Goal: Information Seeking & Learning: Compare options

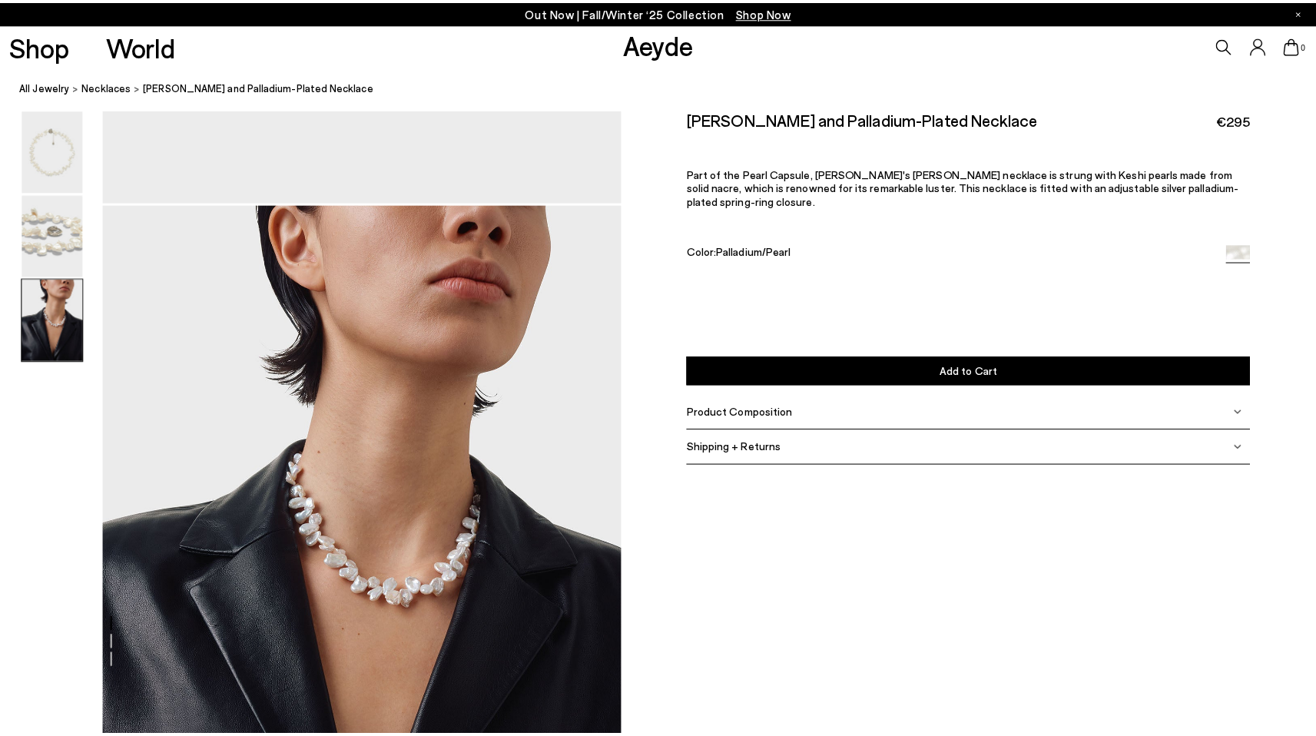
scroll to position [1223, 0]
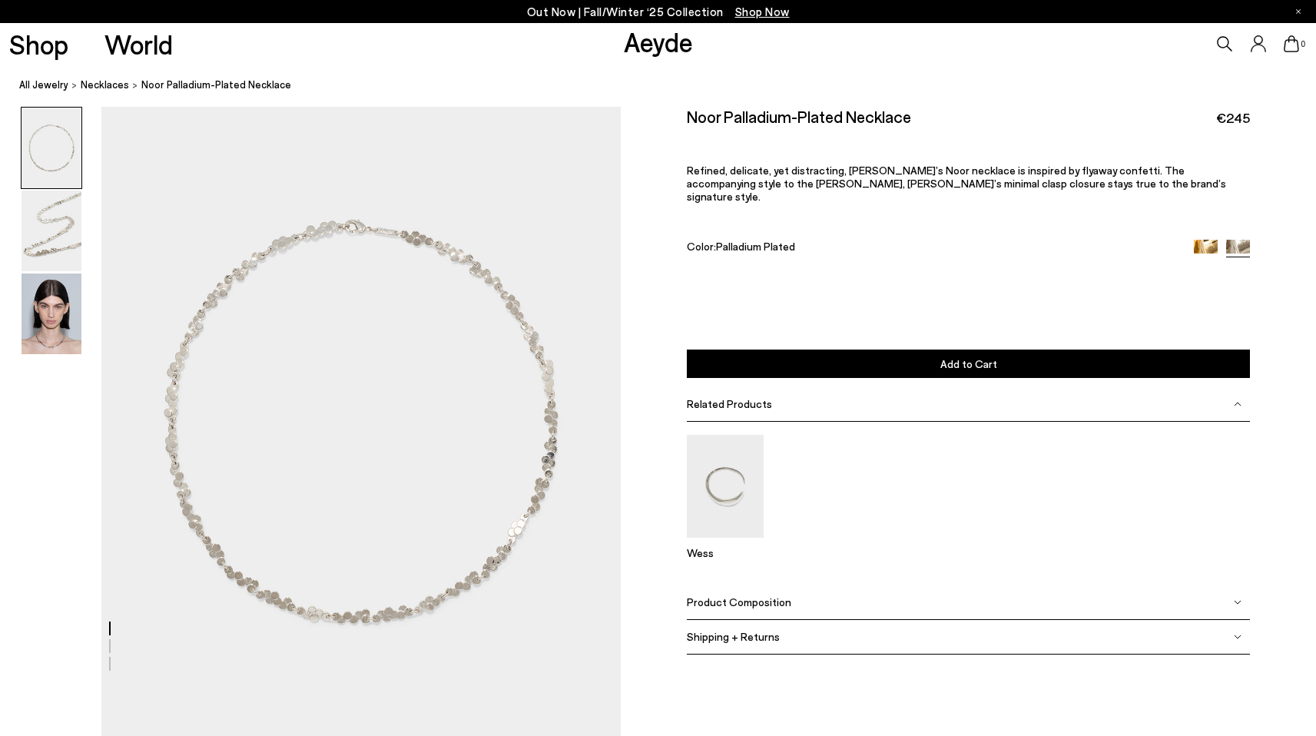
click at [55, 237] on img at bounding box center [52, 231] width 60 height 81
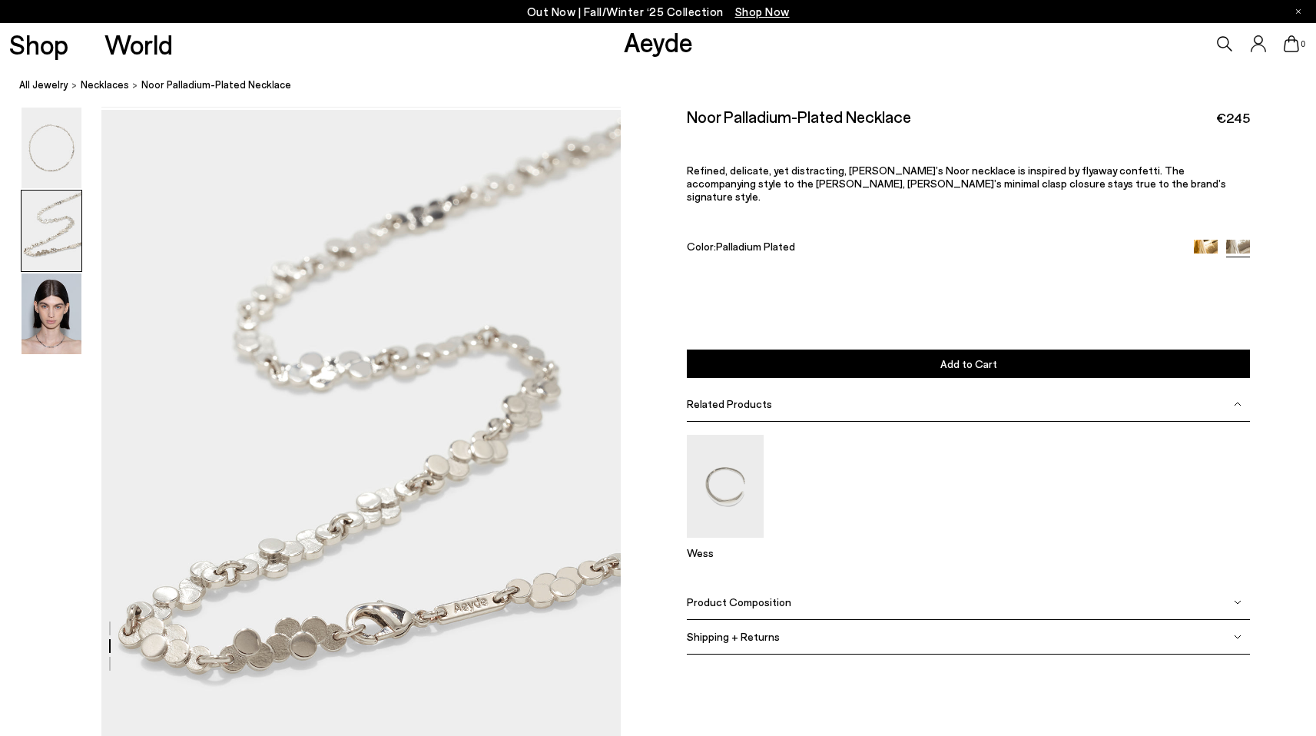
scroll to position [633, 0]
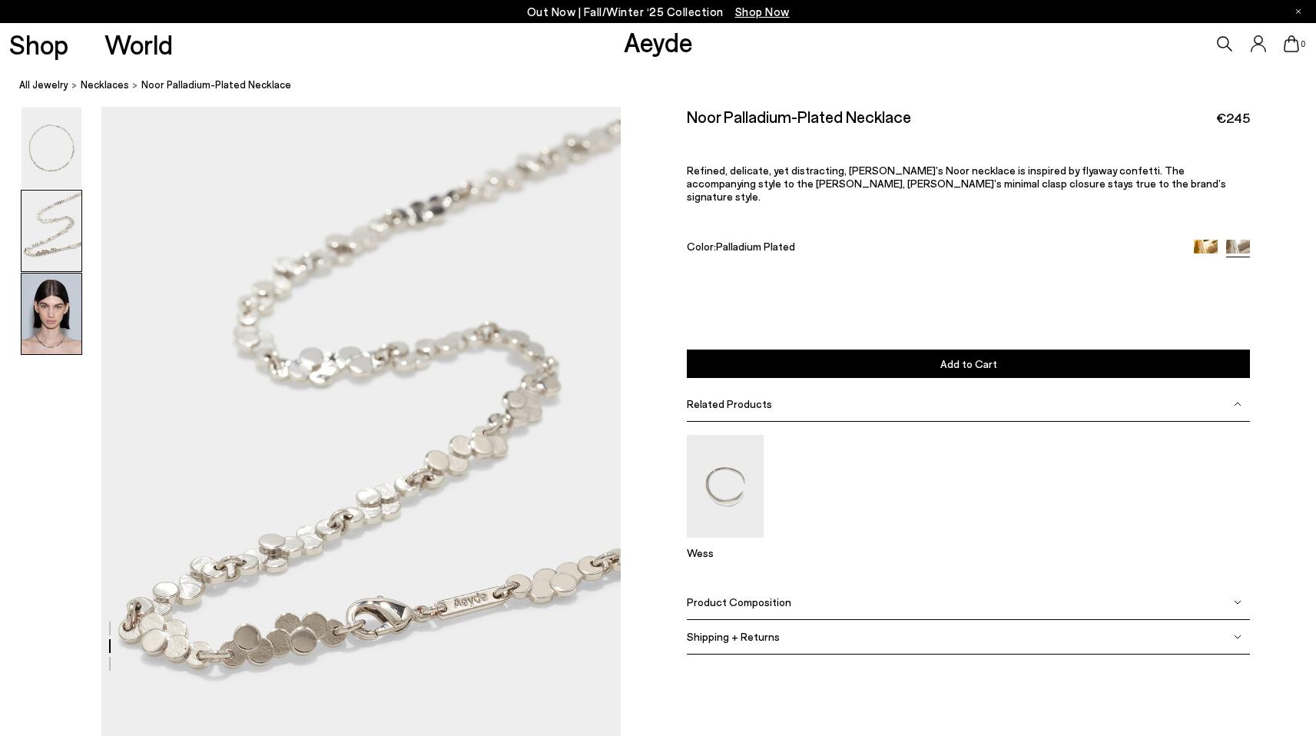
click at [56, 318] on img at bounding box center [52, 314] width 60 height 81
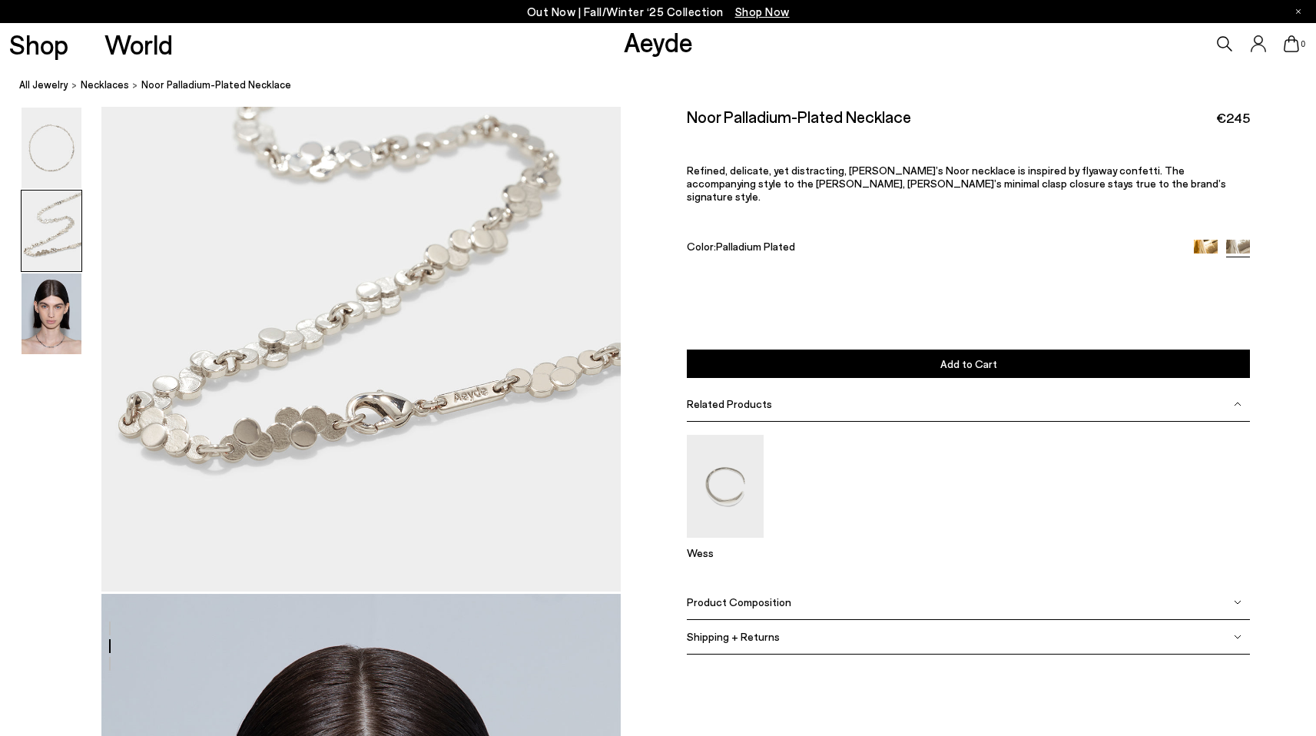
scroll to position [839, 0]
click at [44, 171] on img at bounding box center [52, 148] width 60 height 81
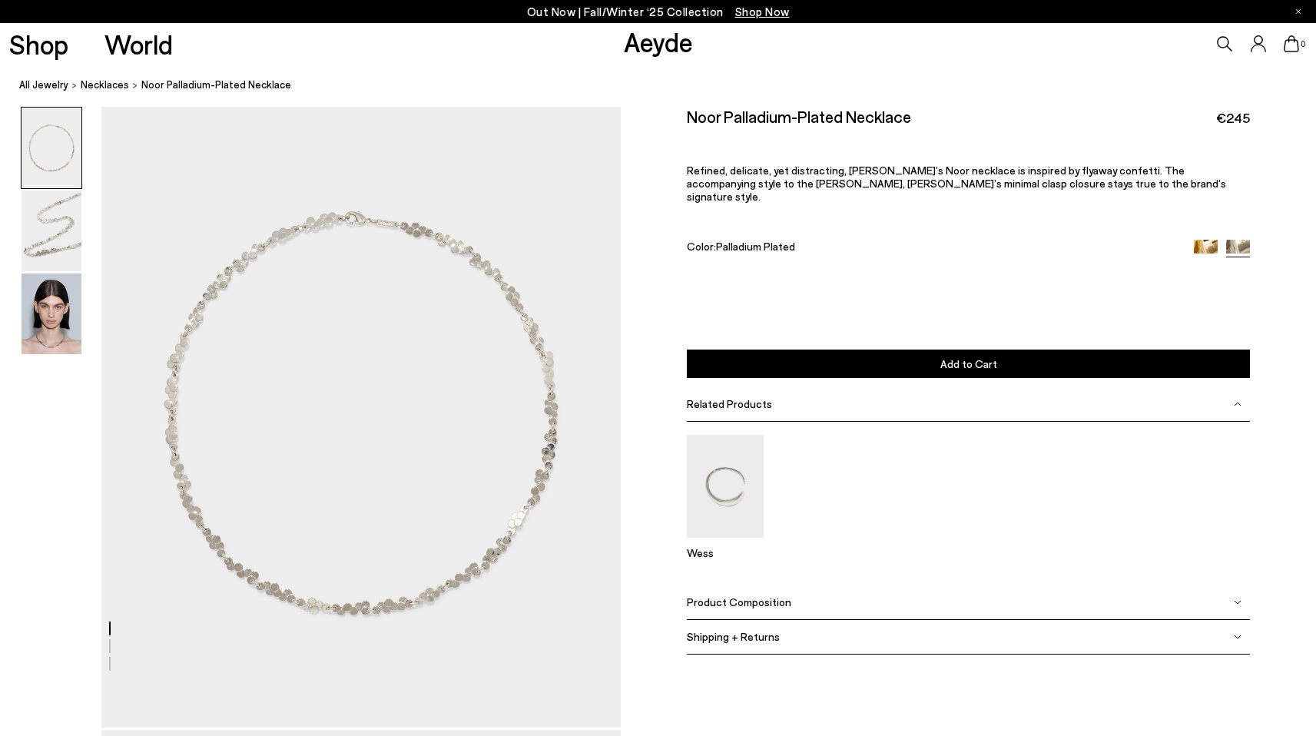
scroll to position [0, 0]
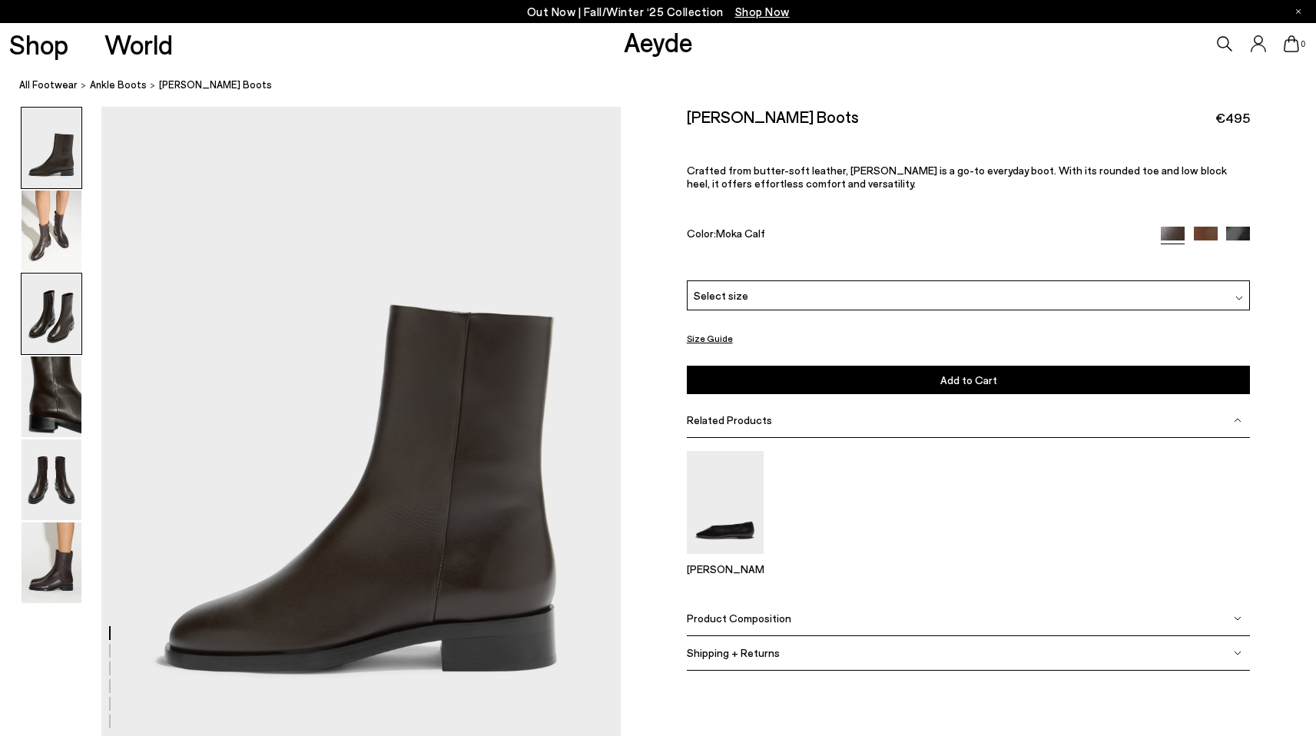
click at [45, 325] on img at bounding box center [52, 314] width 60 height 81
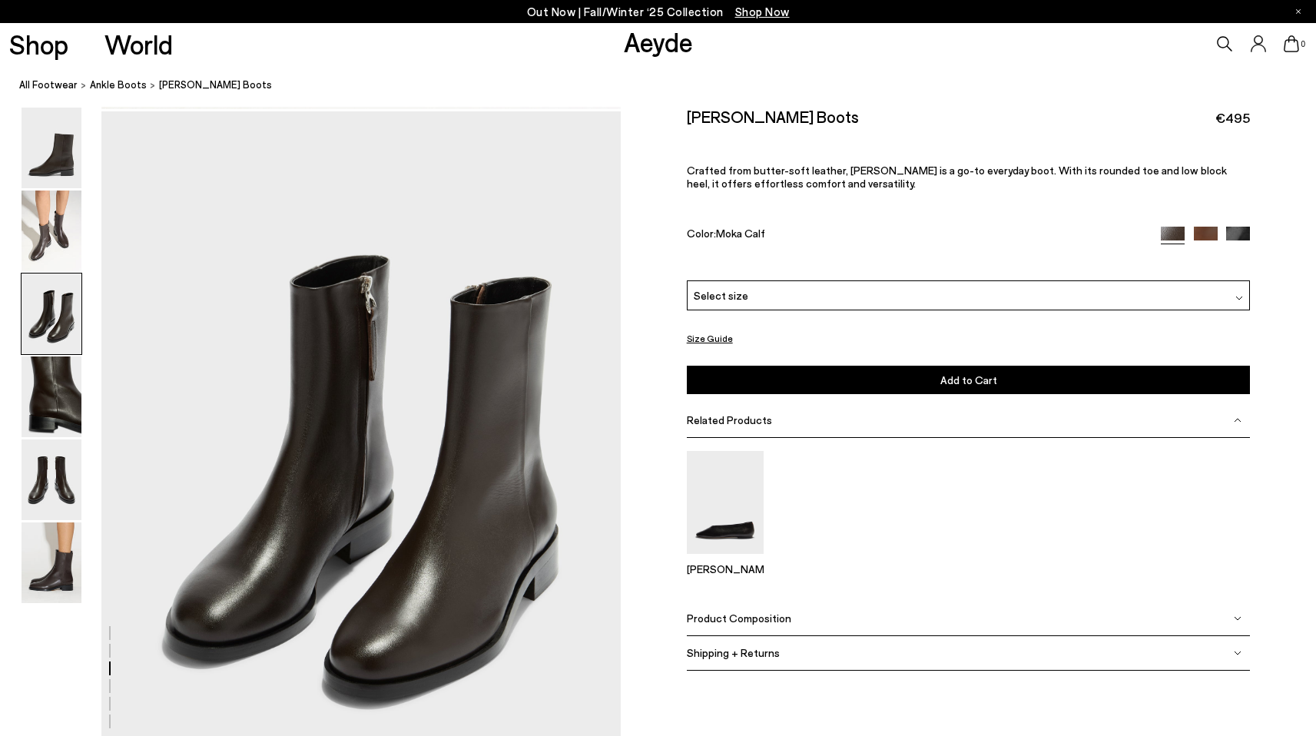
scroll to position [1392, 0]
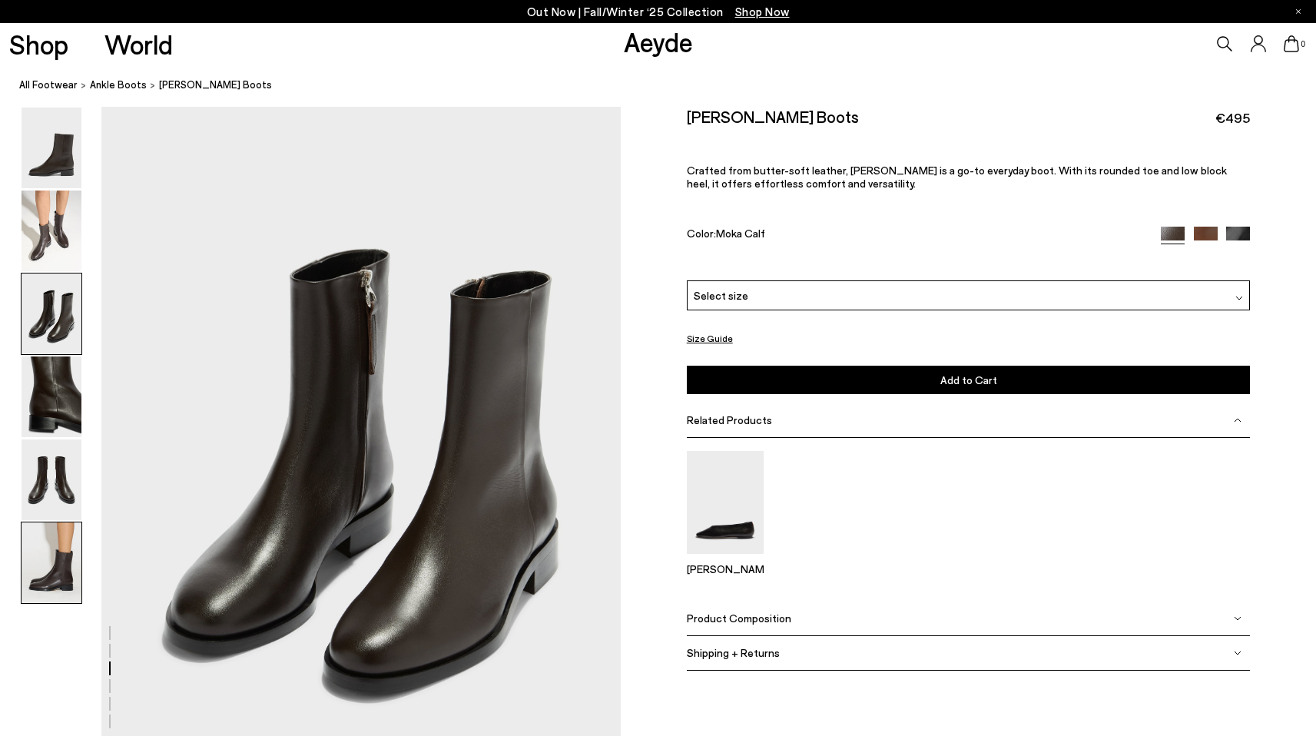
click at [51, 572] on img at bounding box center [52, 563] width 60 height 81
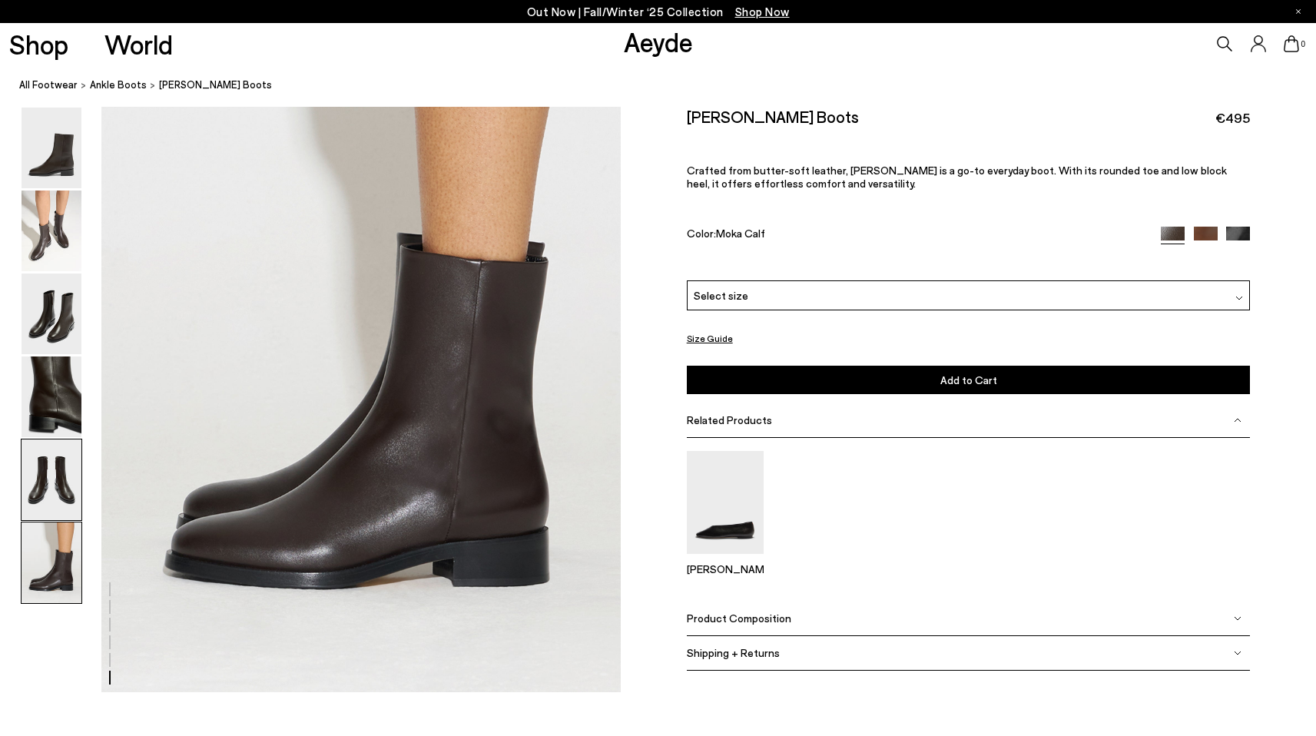
click at [48, 495] on img at bounding box center [52, 480] width 60 height 81
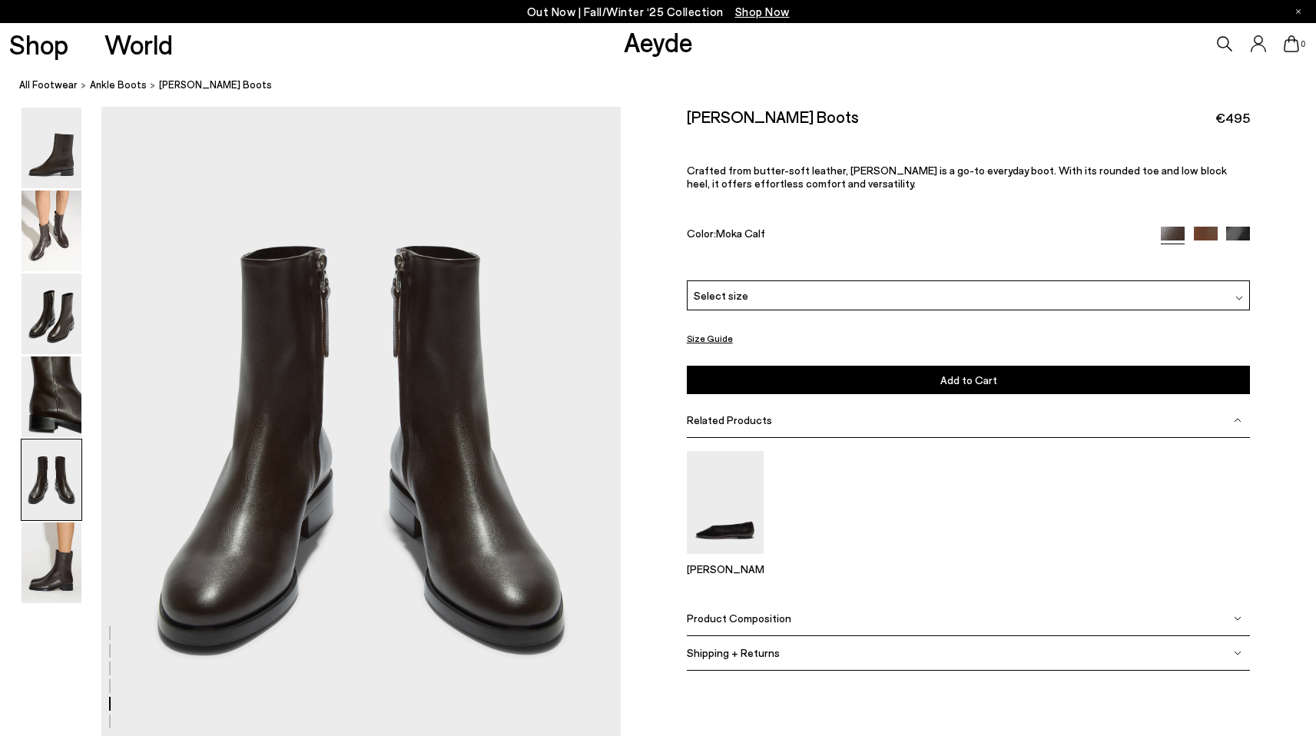
scroll to position [2781, 0]
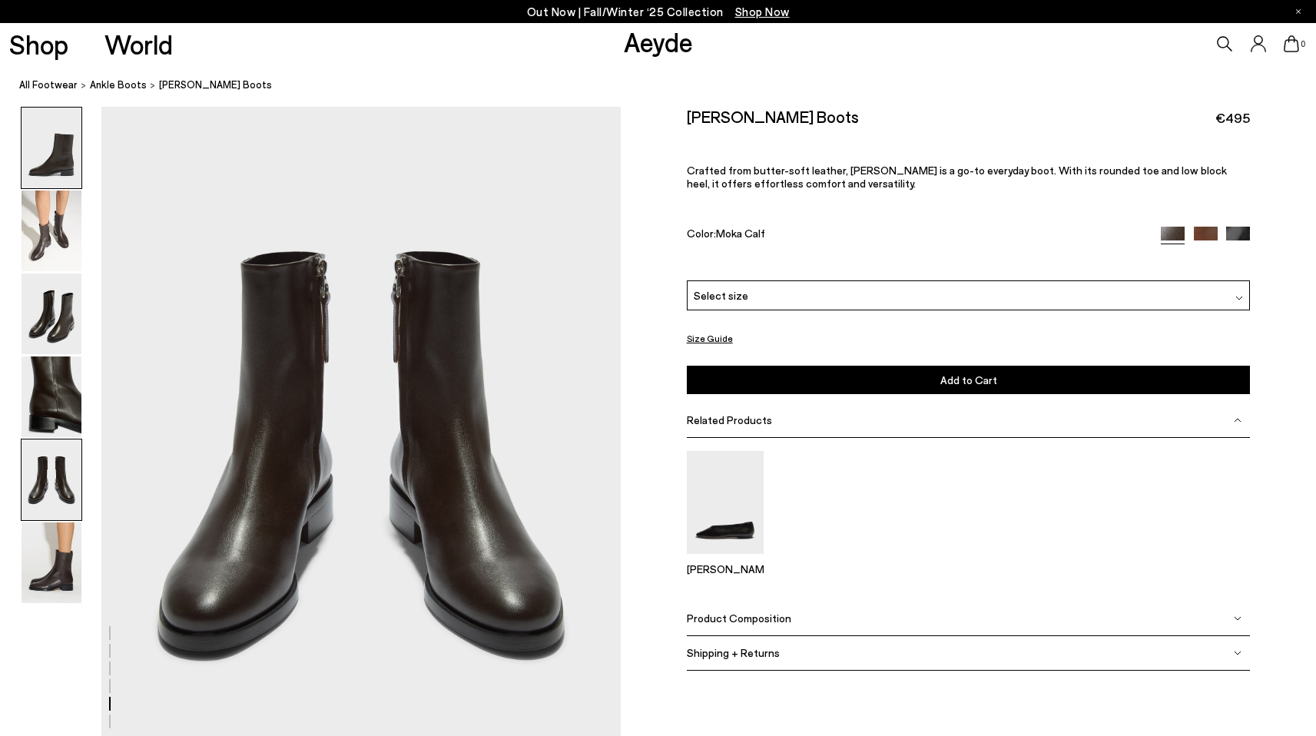
click at [51, 145] on img at bounding box center [52, 148] width 60 height 81
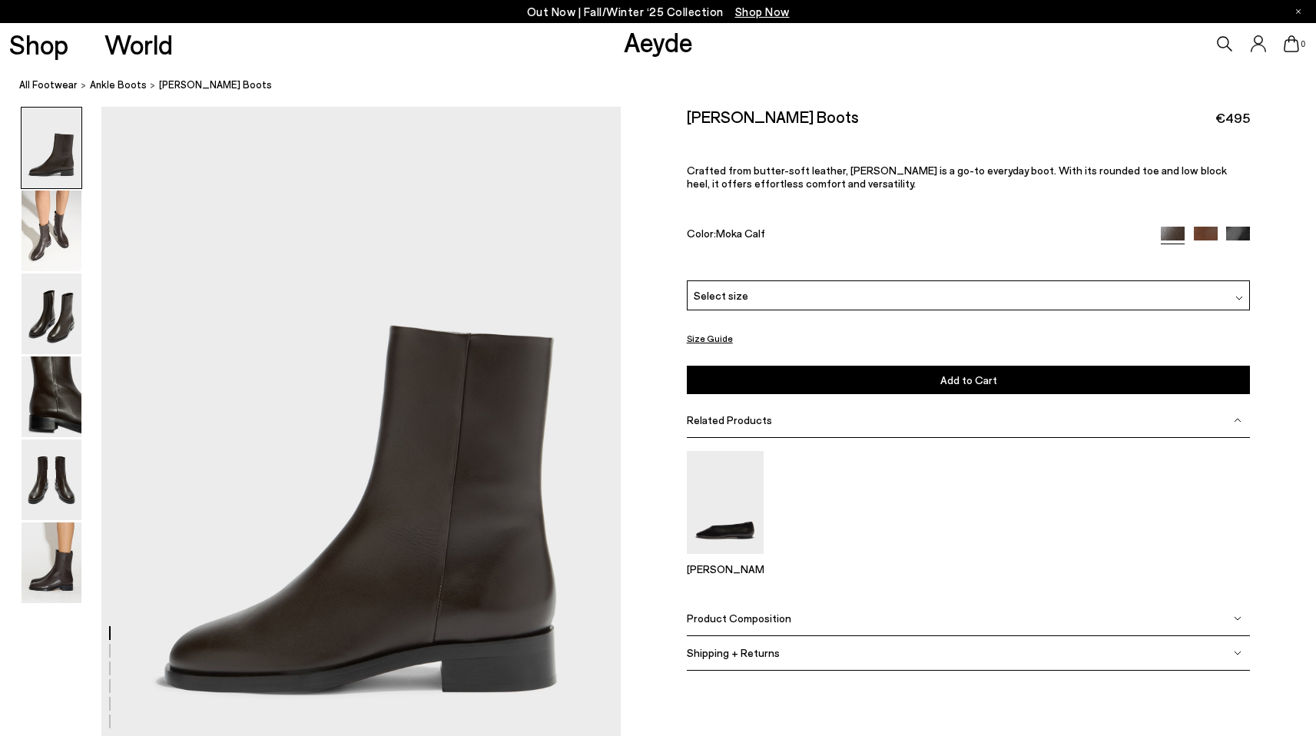
scroll to position [0, 0]
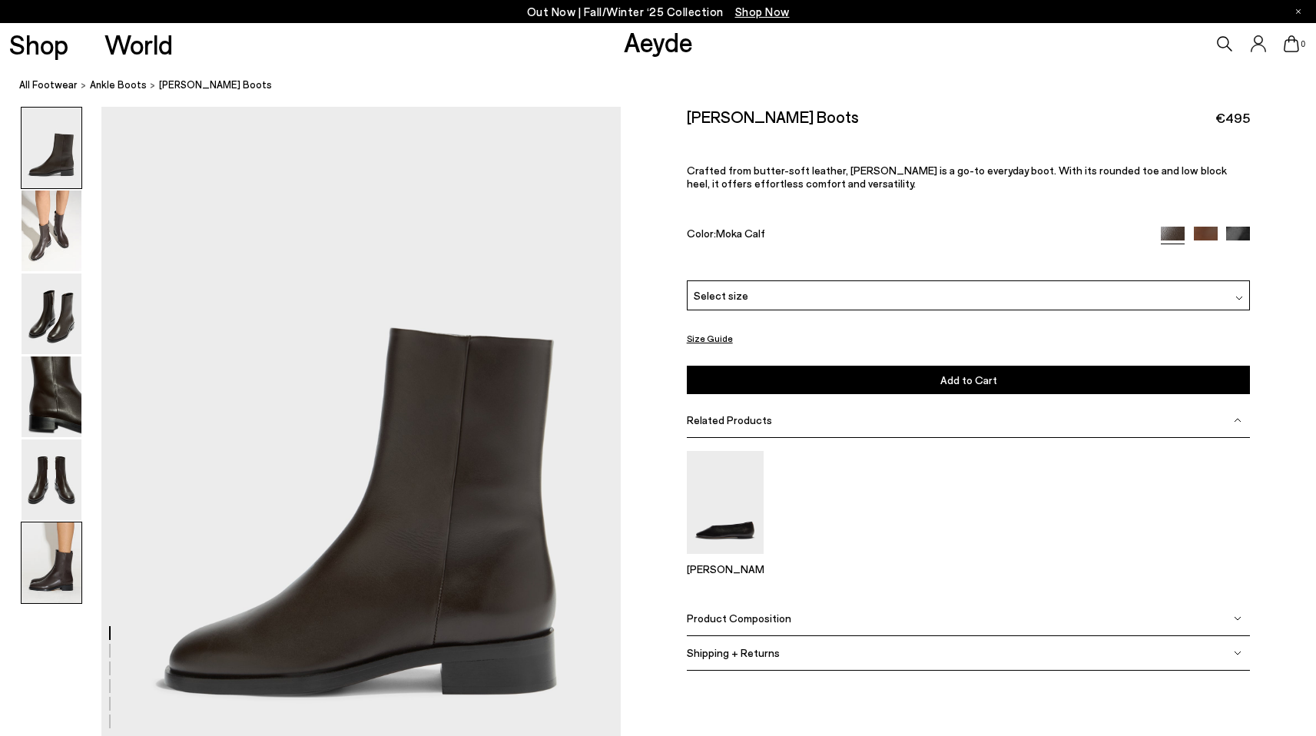
click at [55, 572] on img at bounding box center [52, 563] width 60 height 81
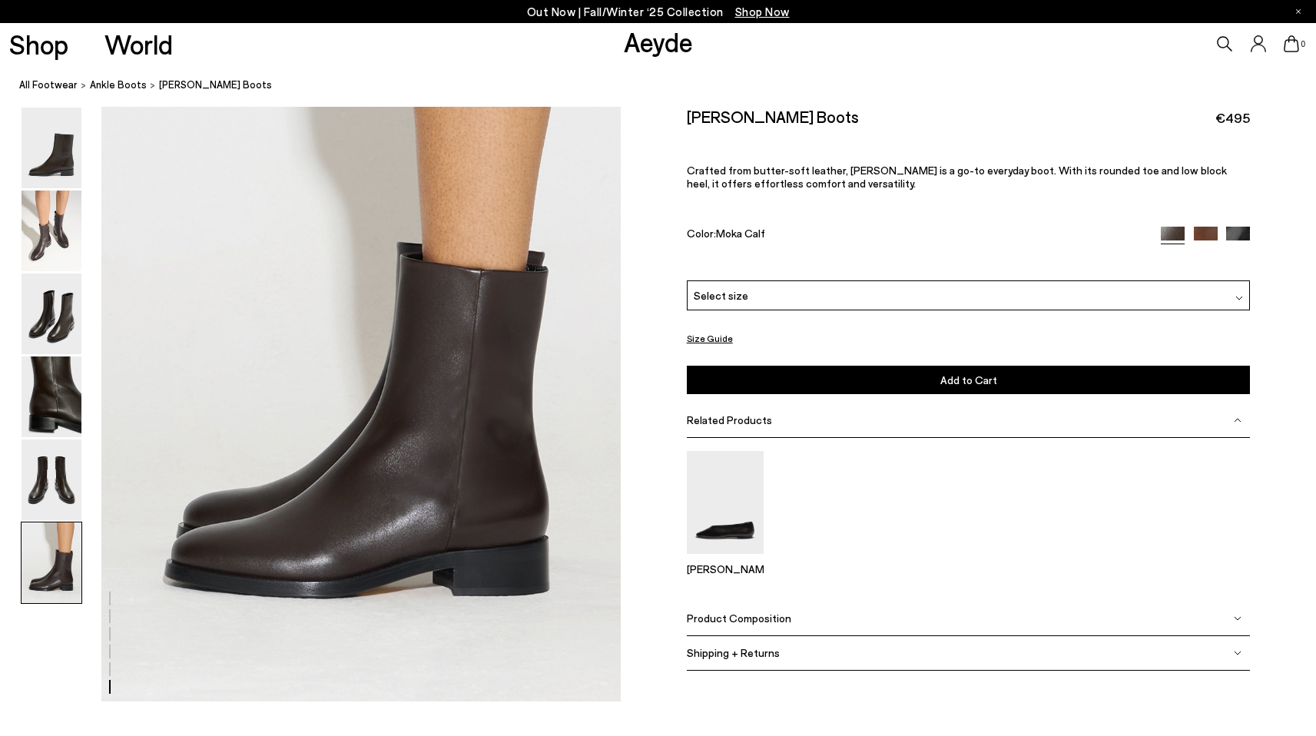
scroll to position [3581, 0]
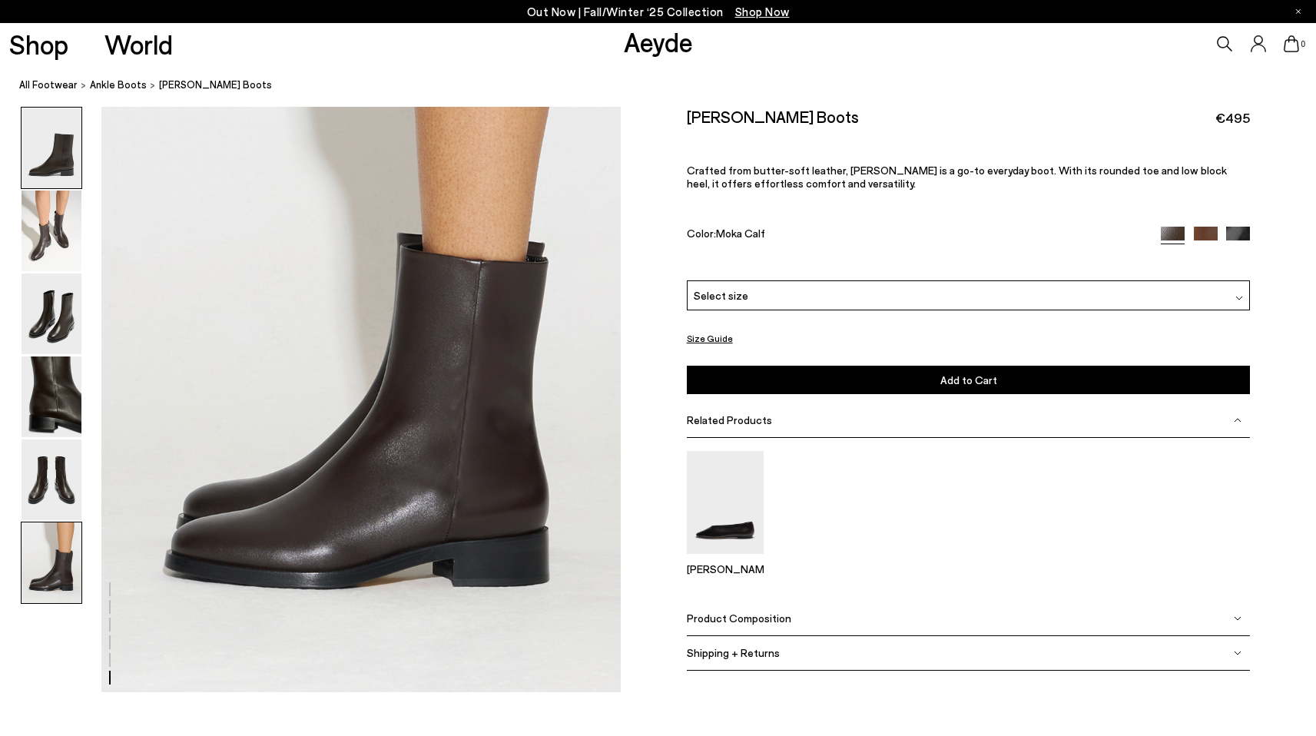
click at [56, 150] on img at bounding box center [52, 148] width 60 height 81
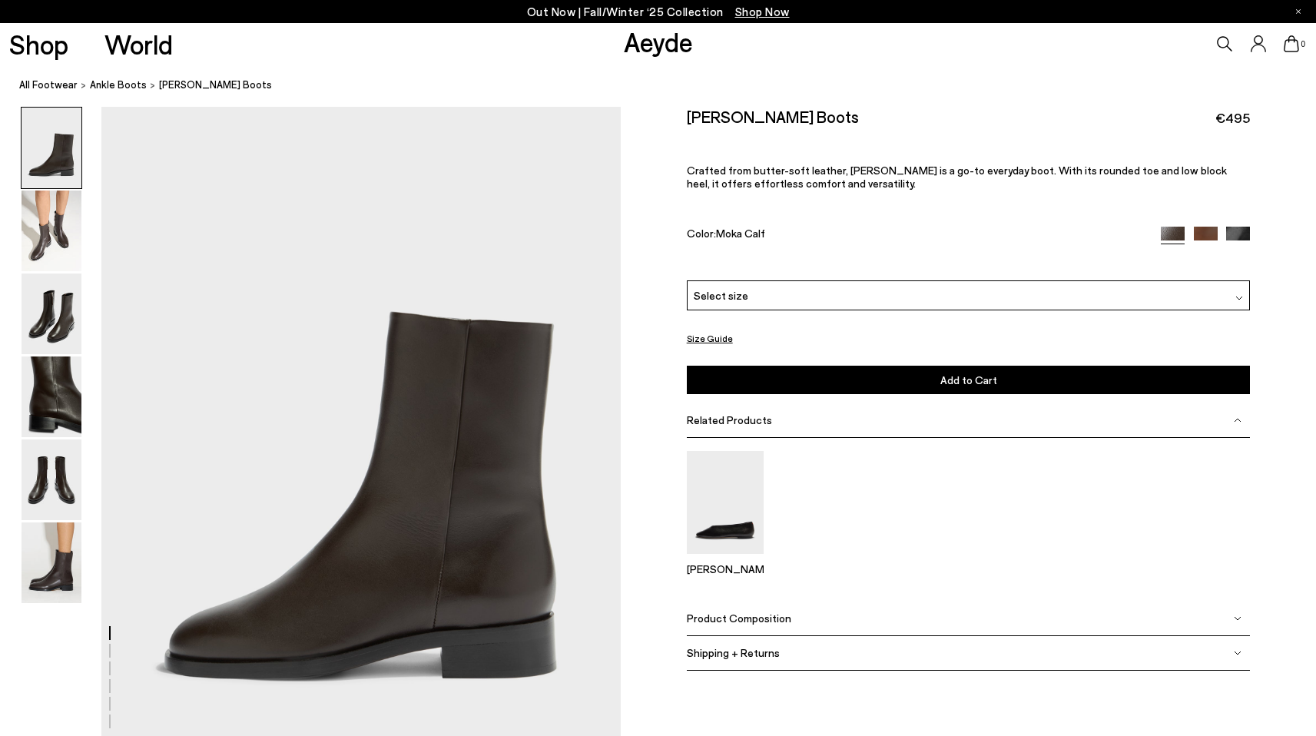
scroll to position [0, 0]
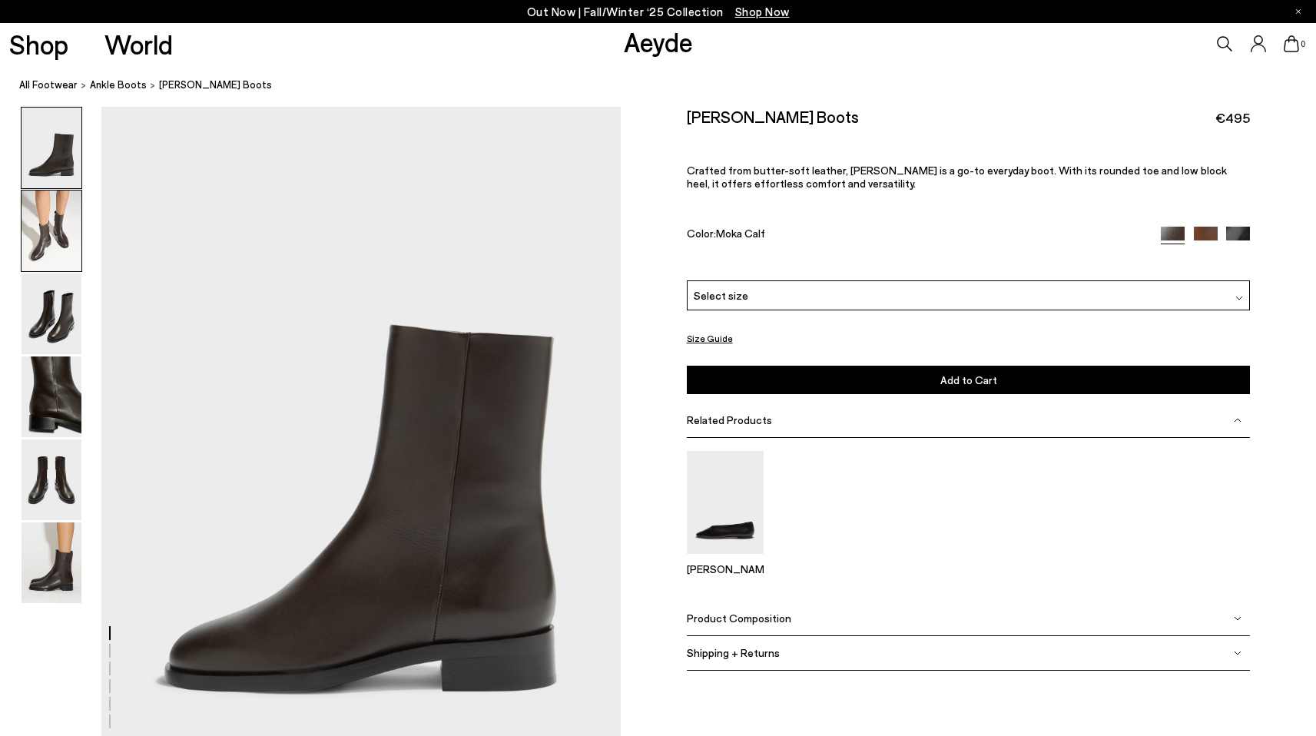
click at [45, 238] on img at bounding box center [52, 231] width 60 height 81
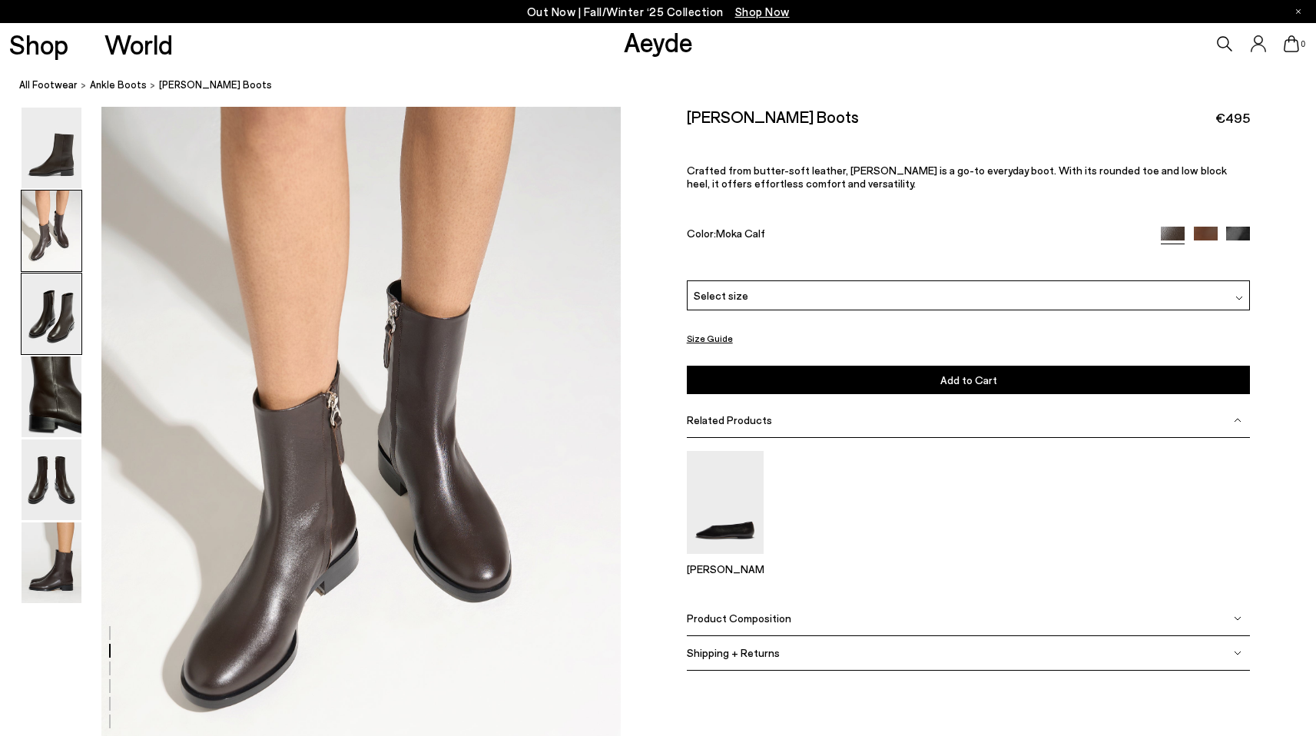
scroll to position [696, 0]
click at [53, 319] on img at bounding box center [52, 314] width 60 height 81
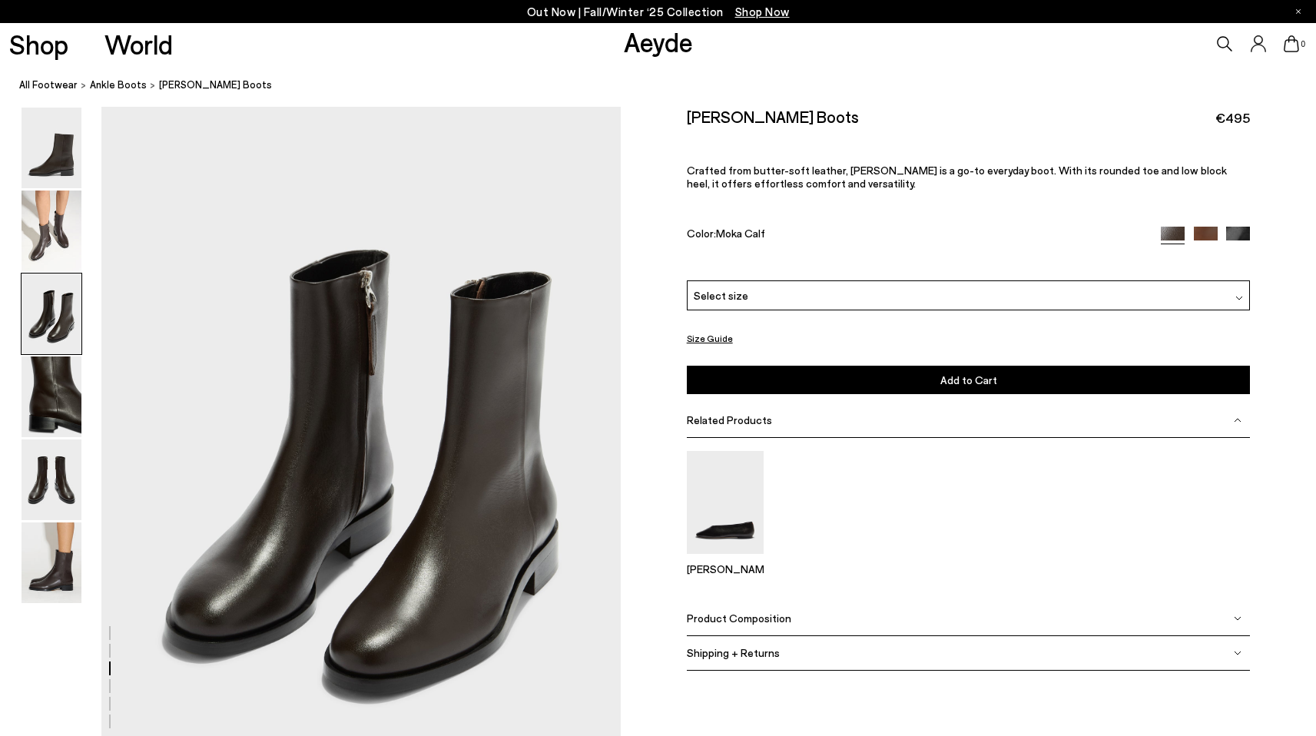
scroll to position [1392, 0]
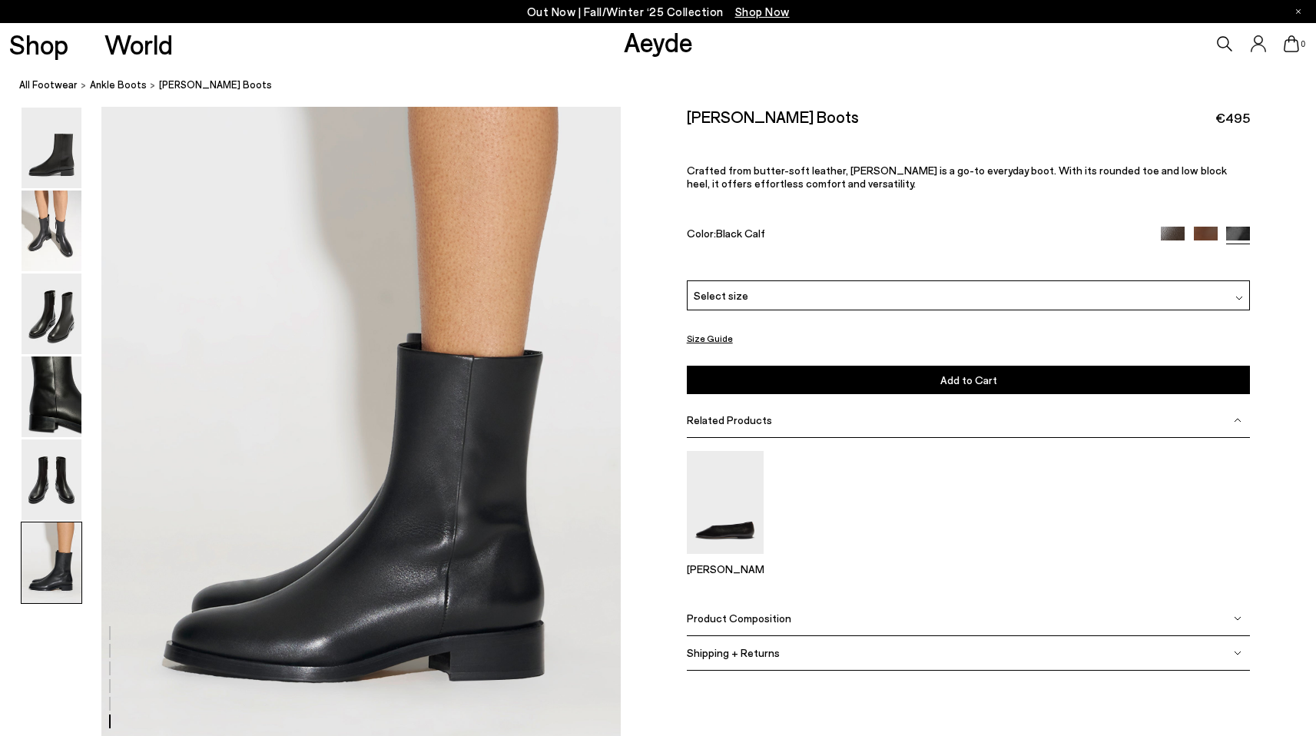
scroll to position [3488, 0]
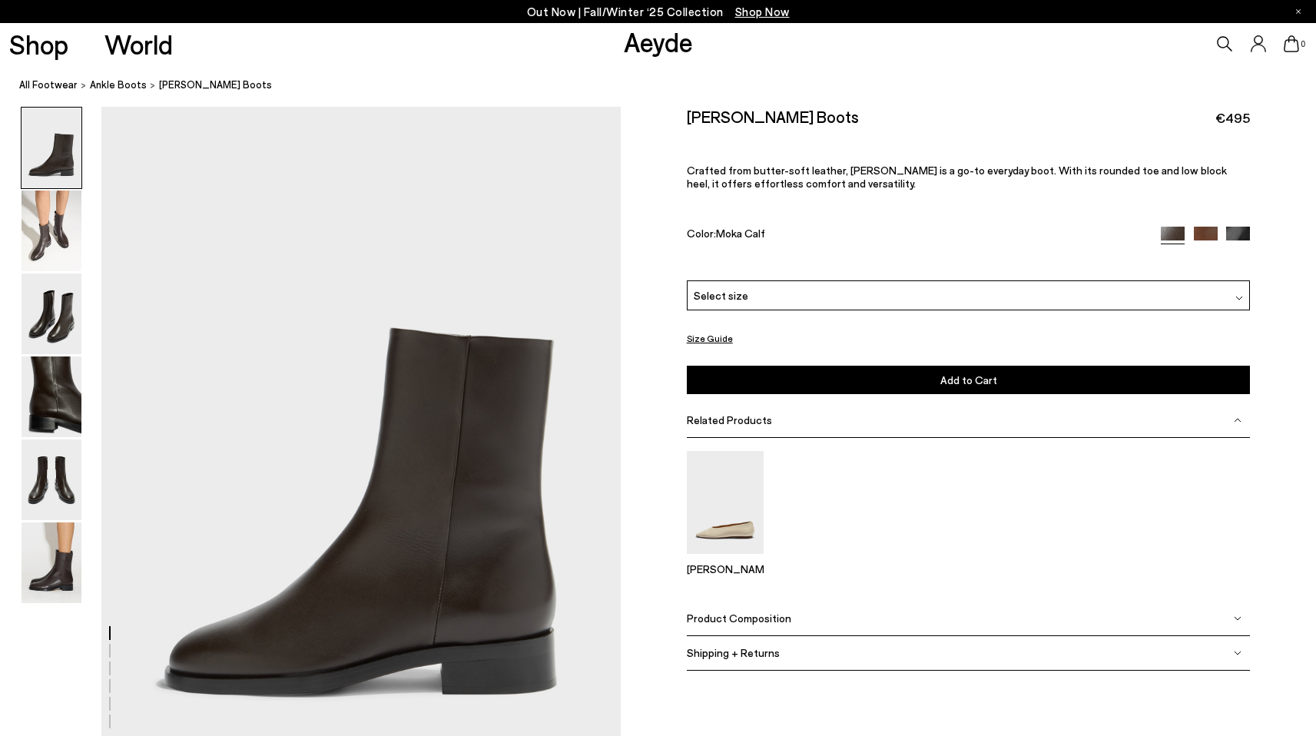
click at [71, 157] on img at bounding box center [52, 148] width 60 height 81
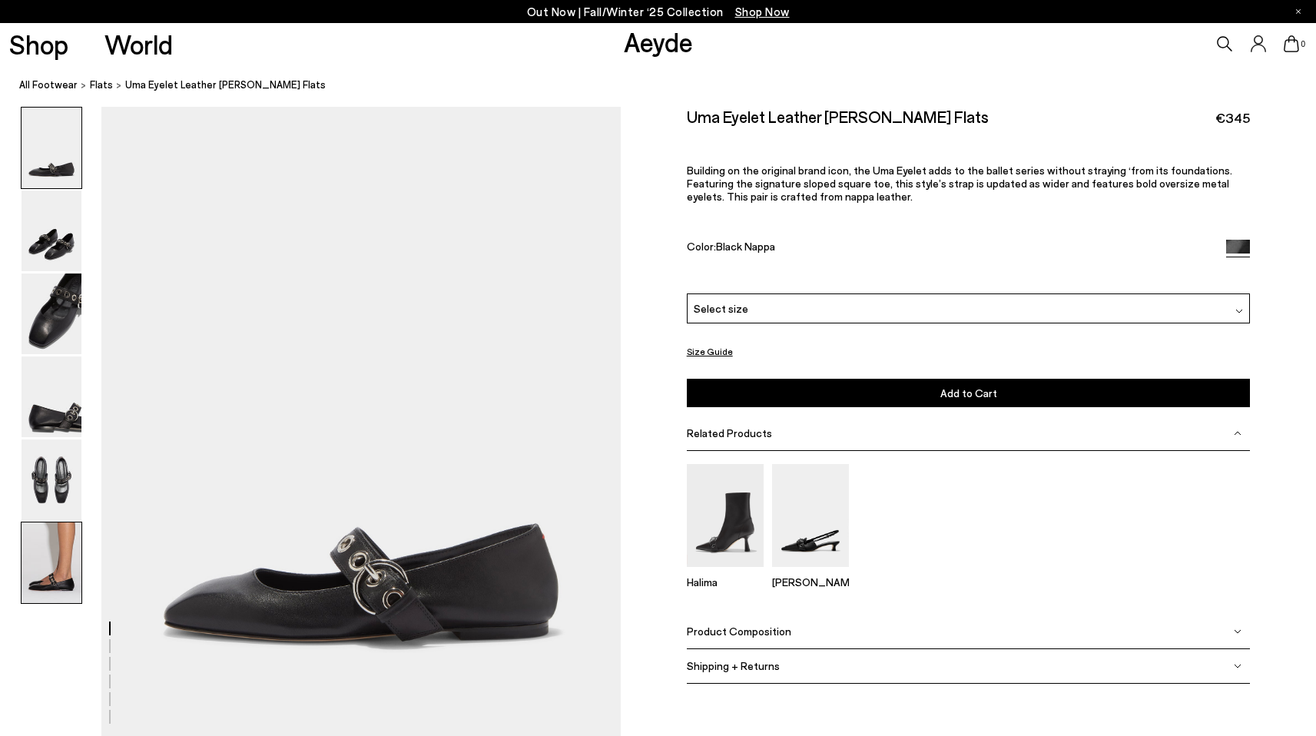
click at [50, 552] on img at bounding box center [52, 563] width 60 height 81
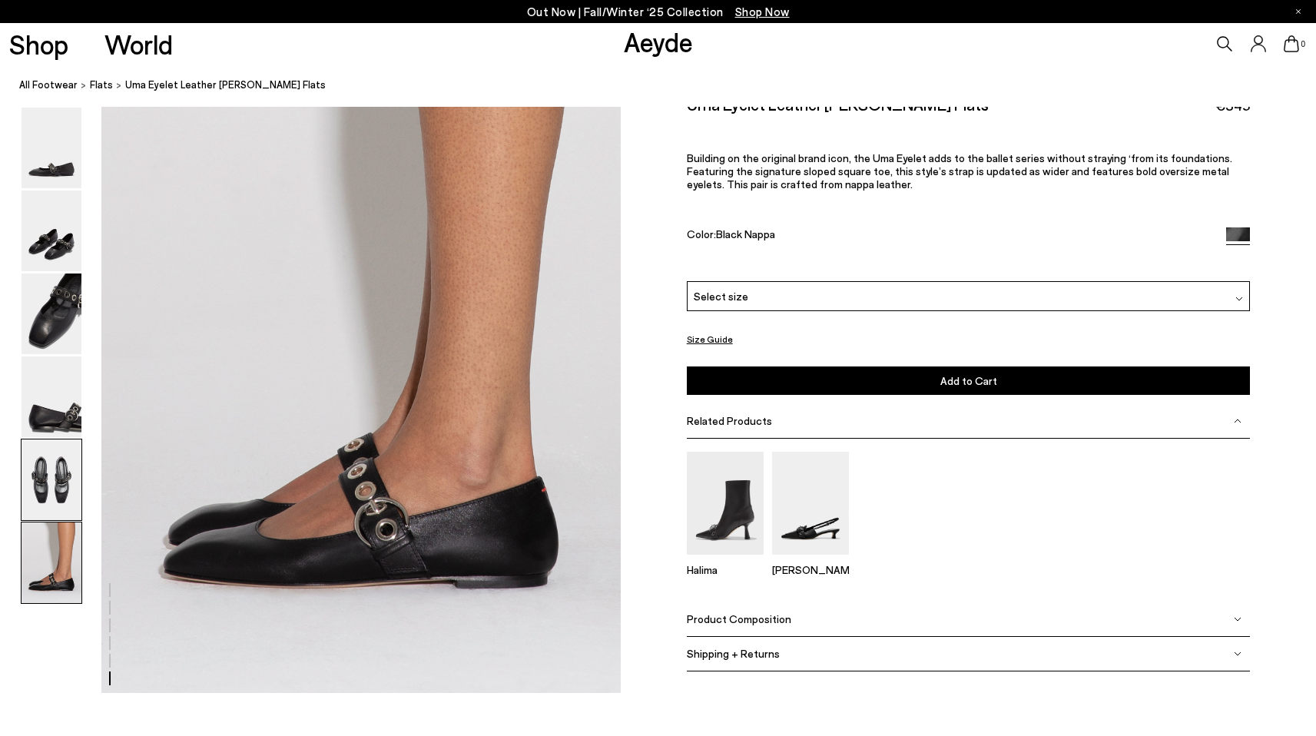
click at [50, 471] on img at bounding box center [52, 480] width 60 height 81
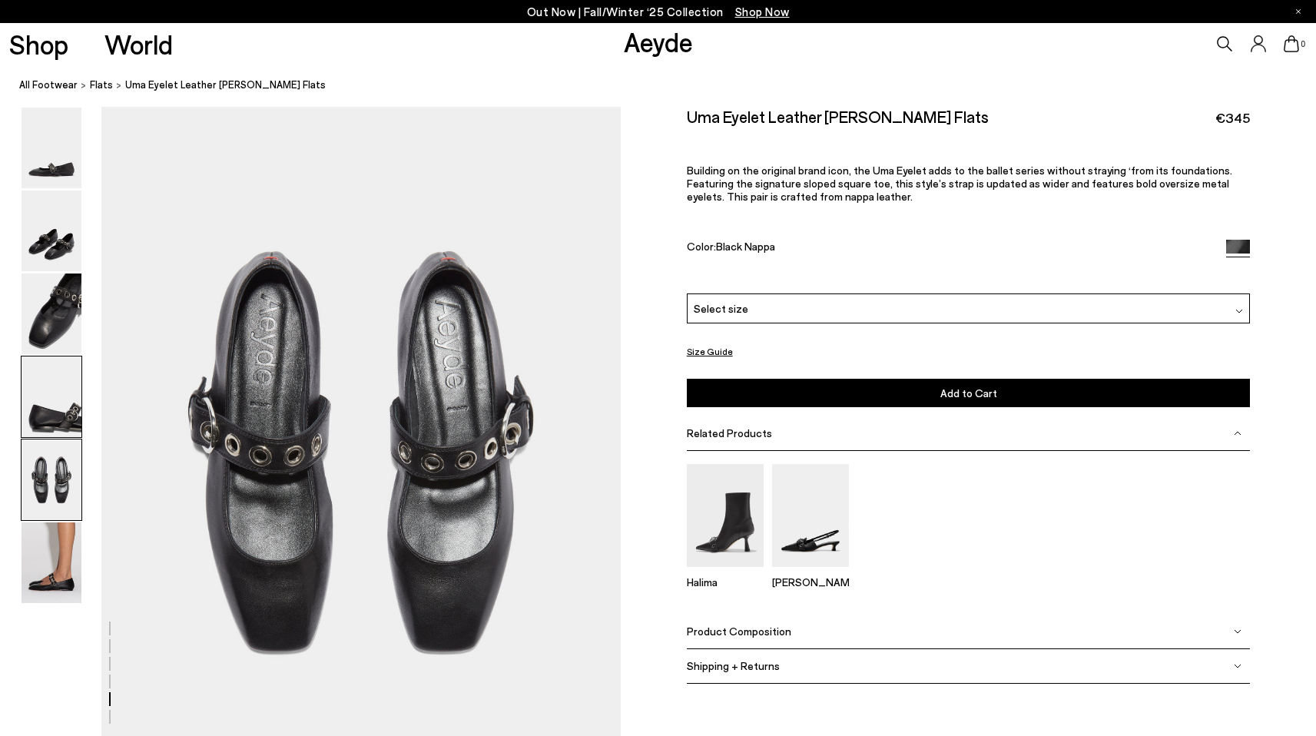
click at [75, 410] on img at bounding box center [52, 397] width 60 height 81
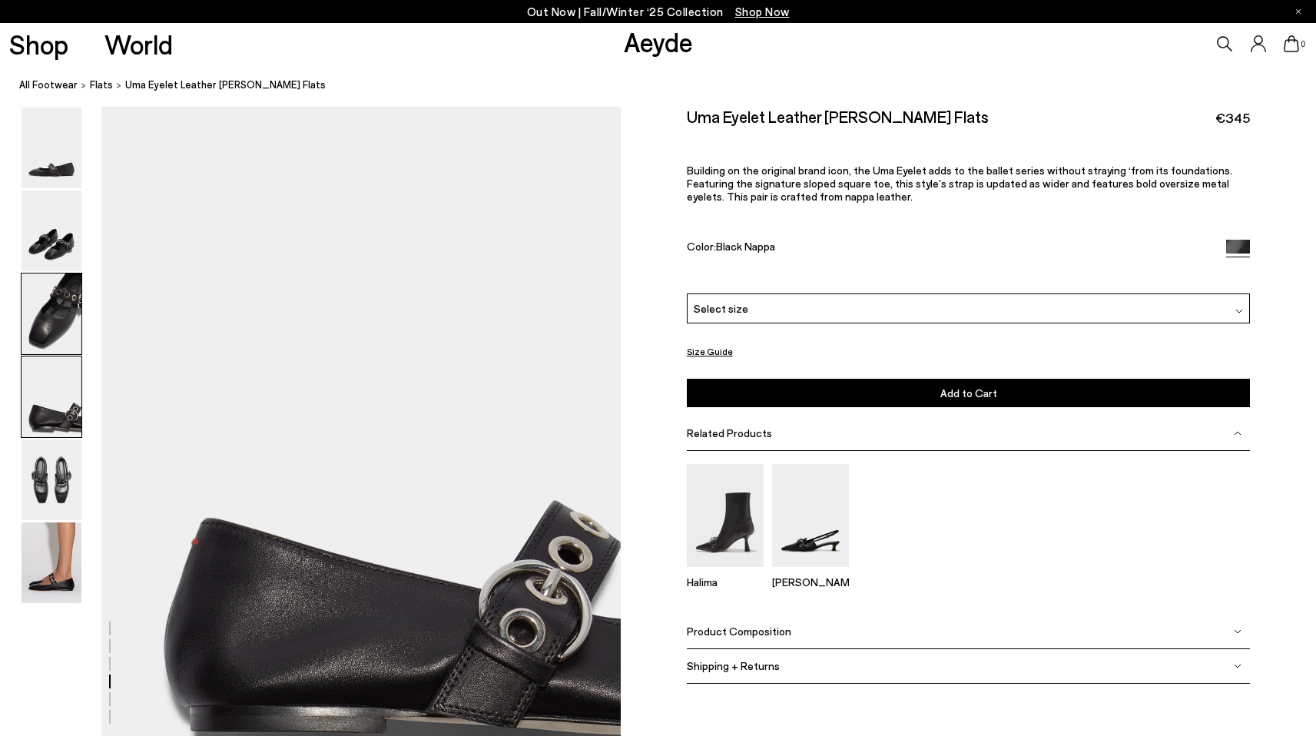
click at [78, 311] on img at bounding box center [52, 314] width 60 height 81
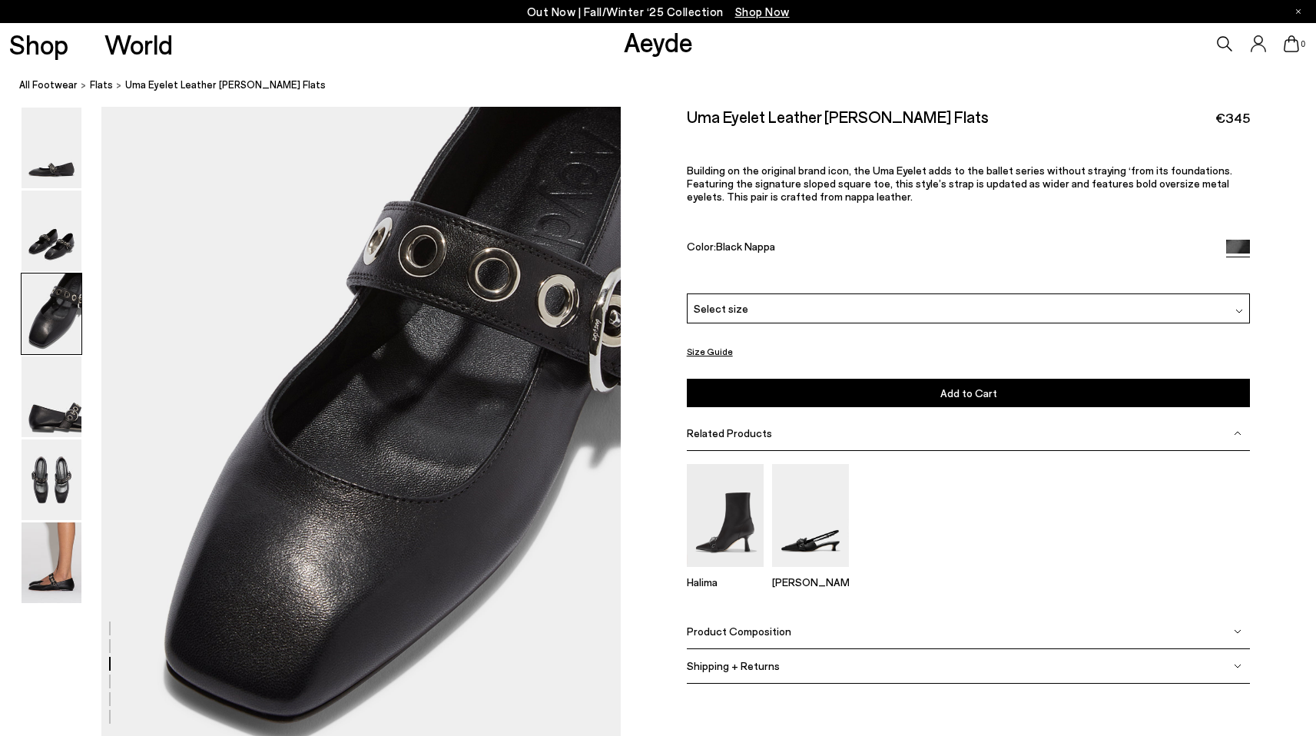
scroll to position [1328, 0]
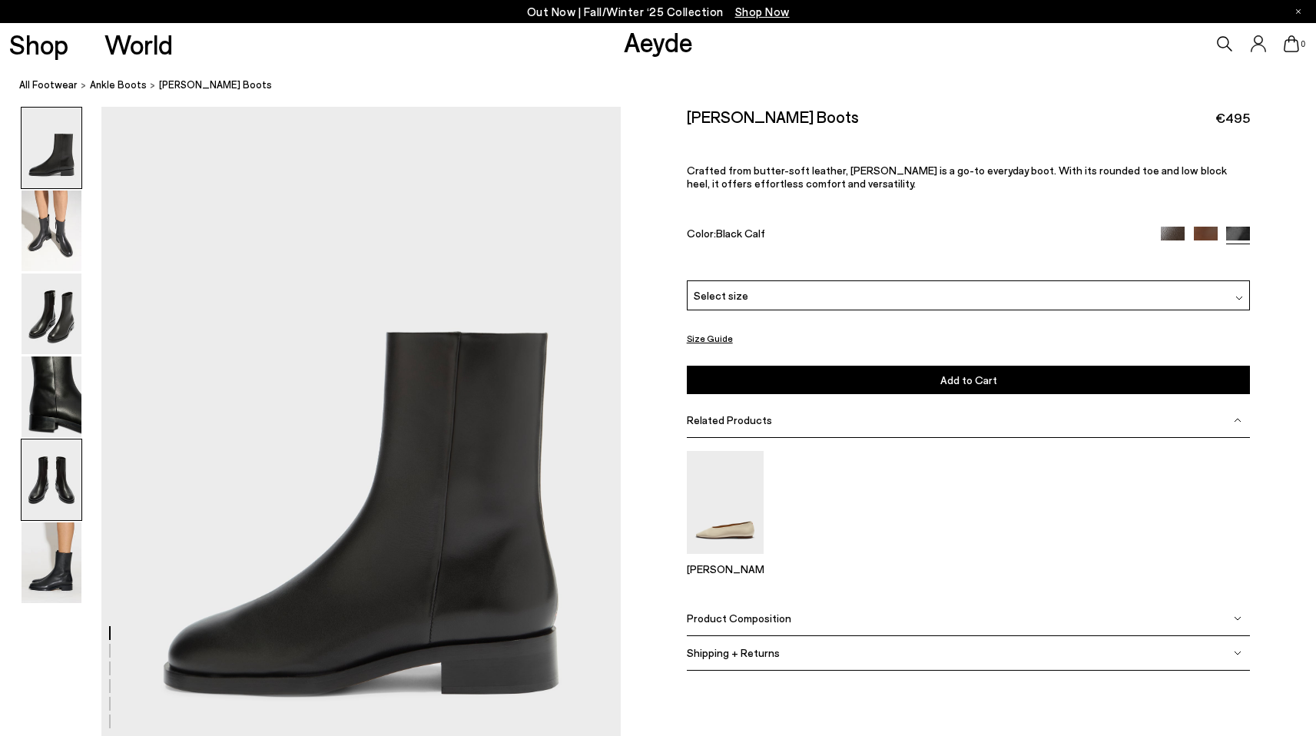
click at [61, 493] on img at bounding box center [52, 480] width 60 height 81
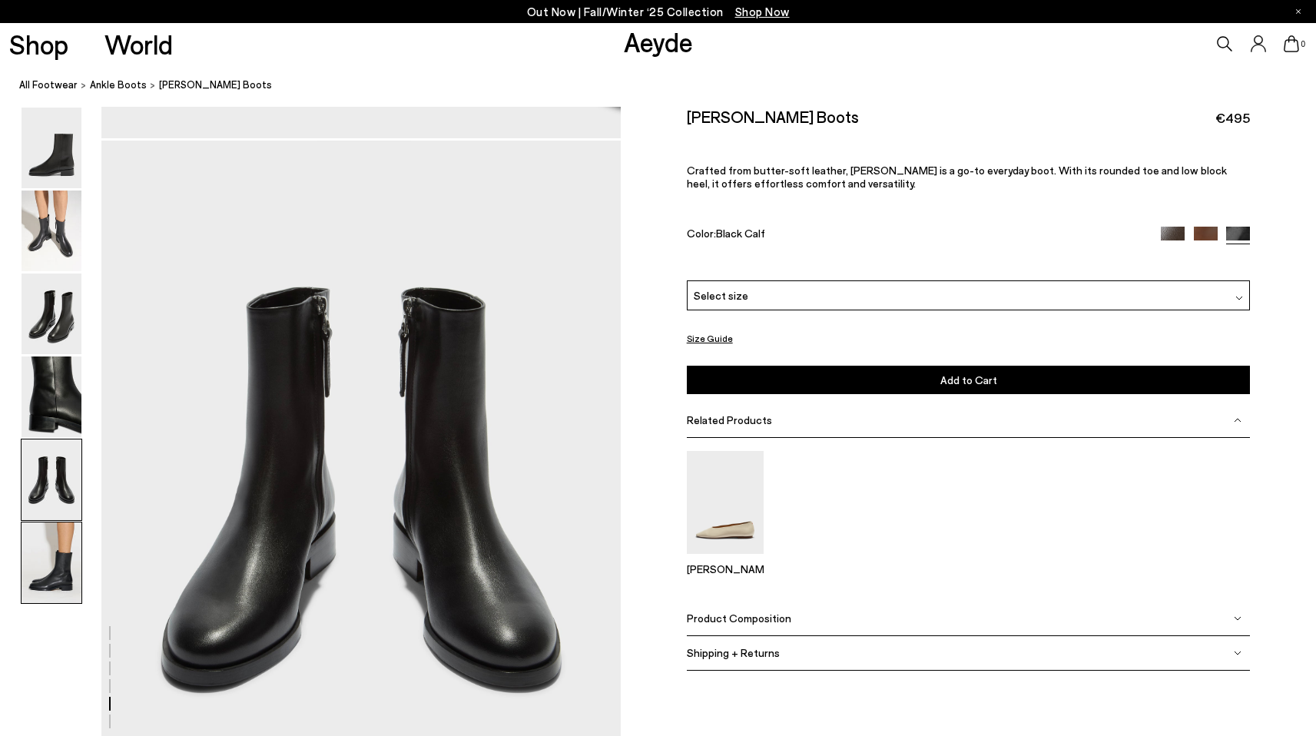
click at [68, 569] on img at bounding box center [52, 563] width 60 height 81
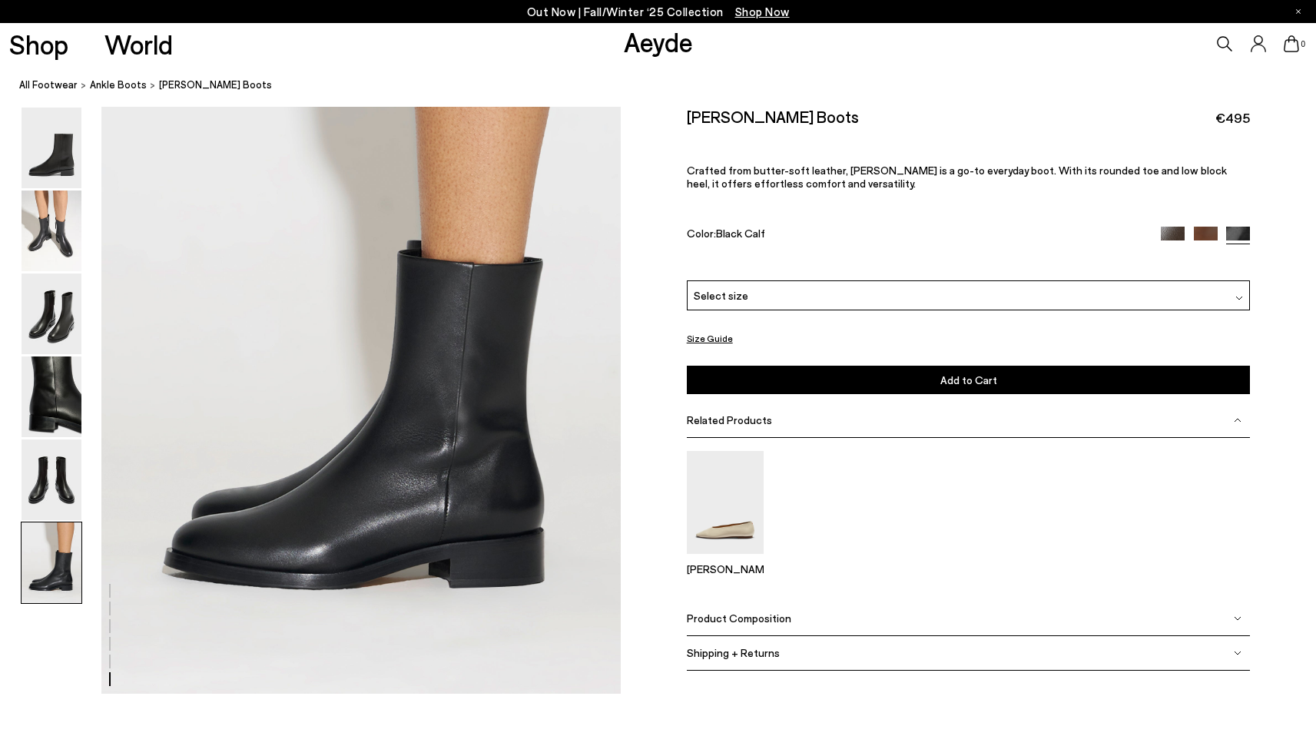
scroll to position [3581, 0]
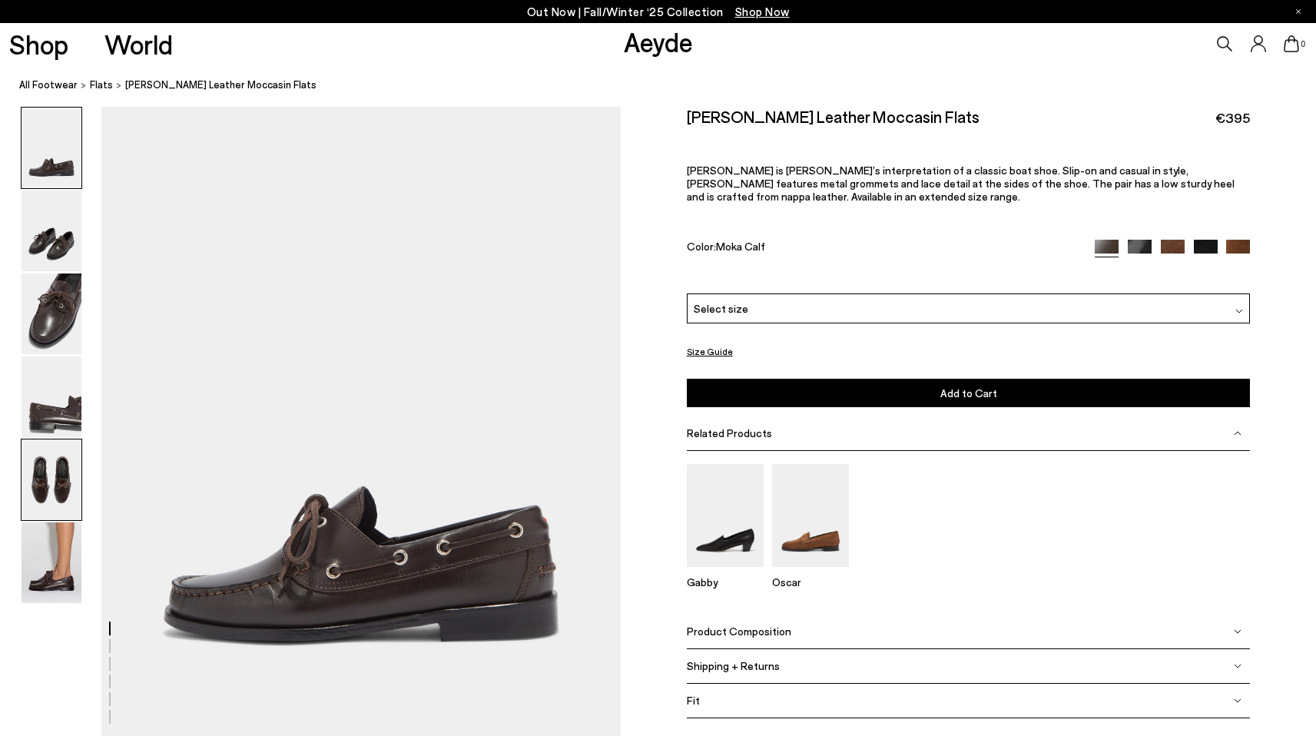
click at [60, 486] on img at bounding box center [52, 480] width 60 height 81
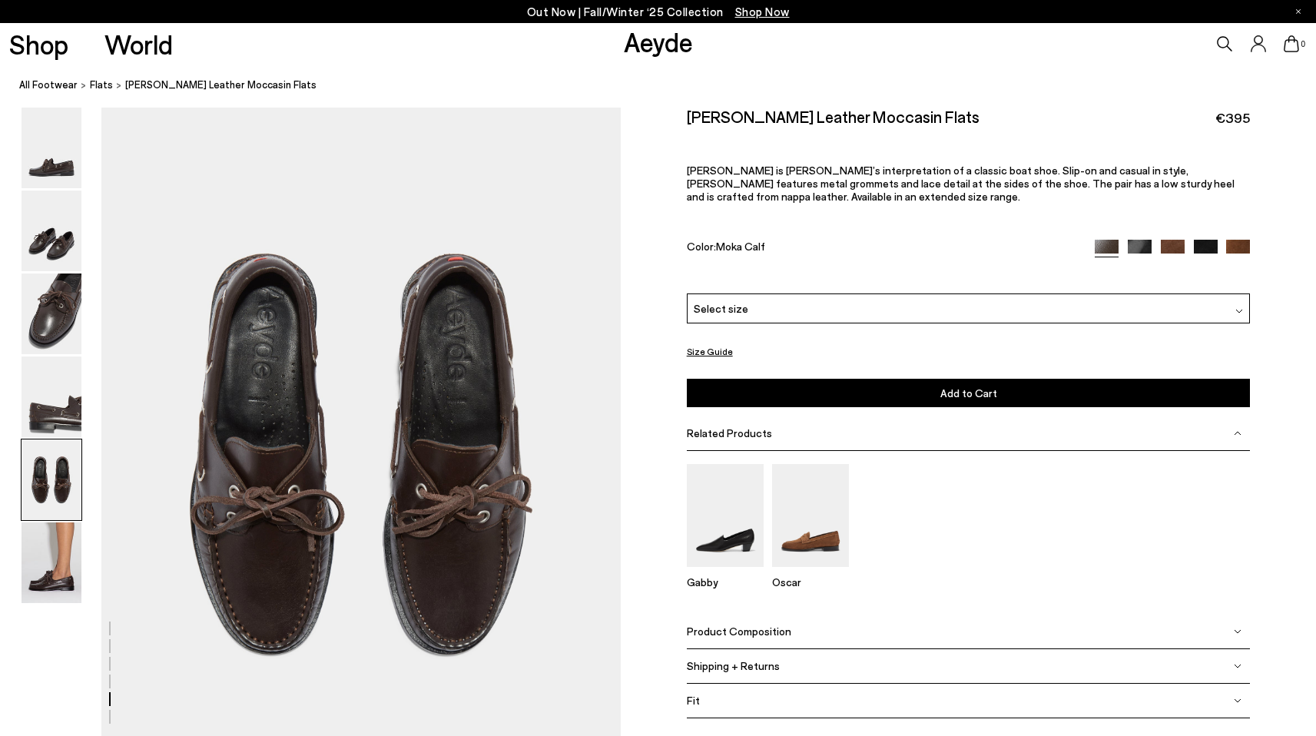
scroll to position [2718, 0]
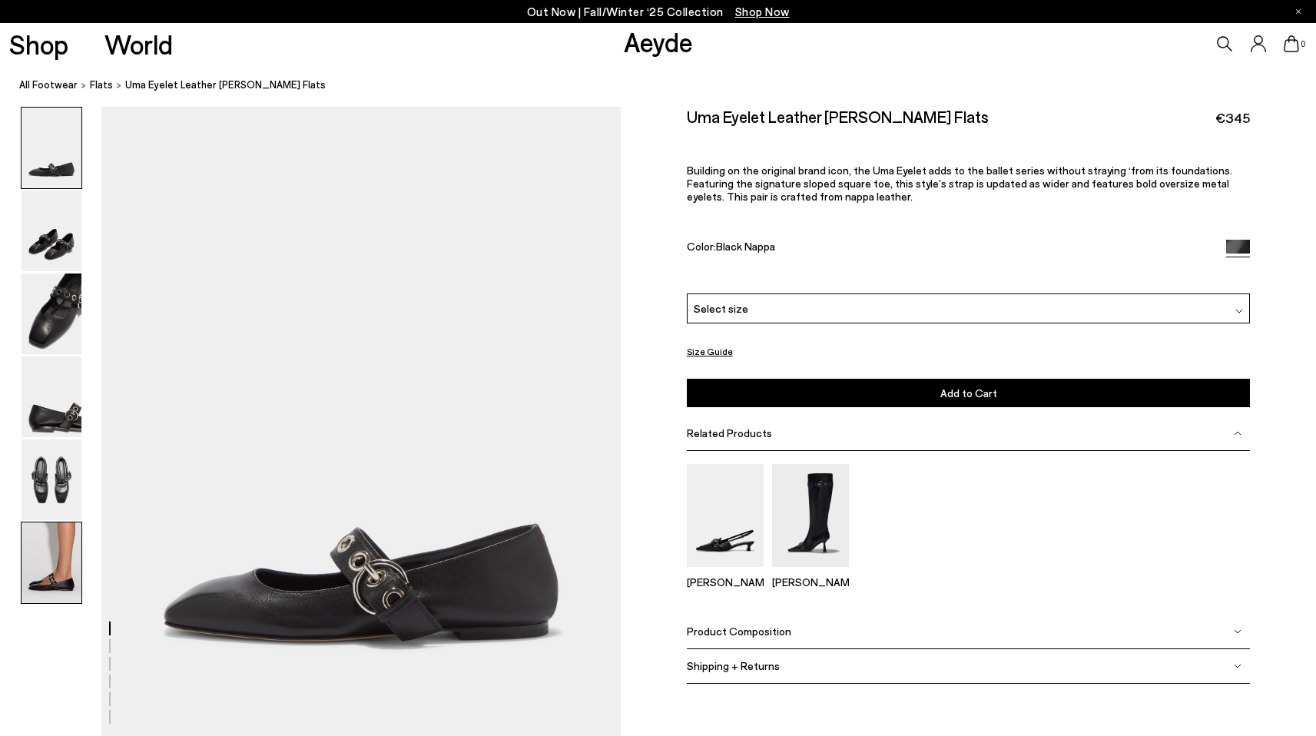
click at [29, 579] on img at bounding box center [52, 563] width 60 height 81
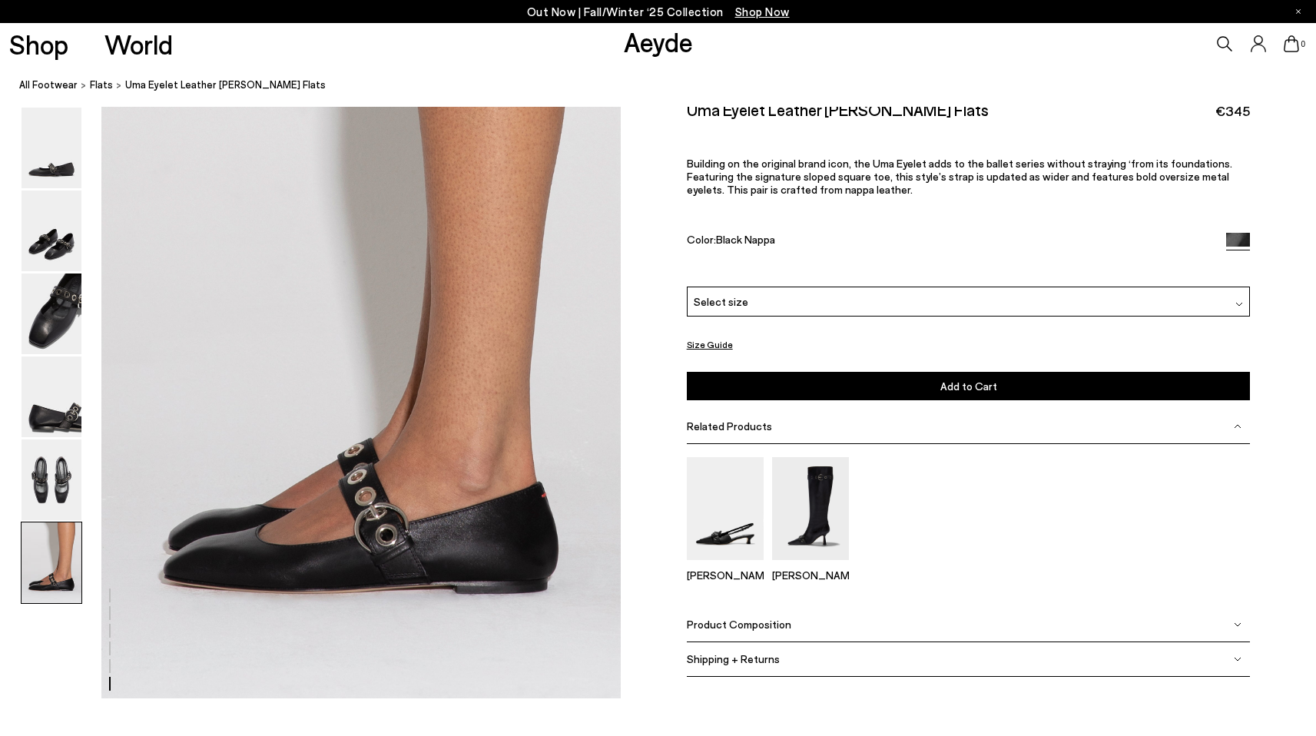
scroll to position [3518, 0]
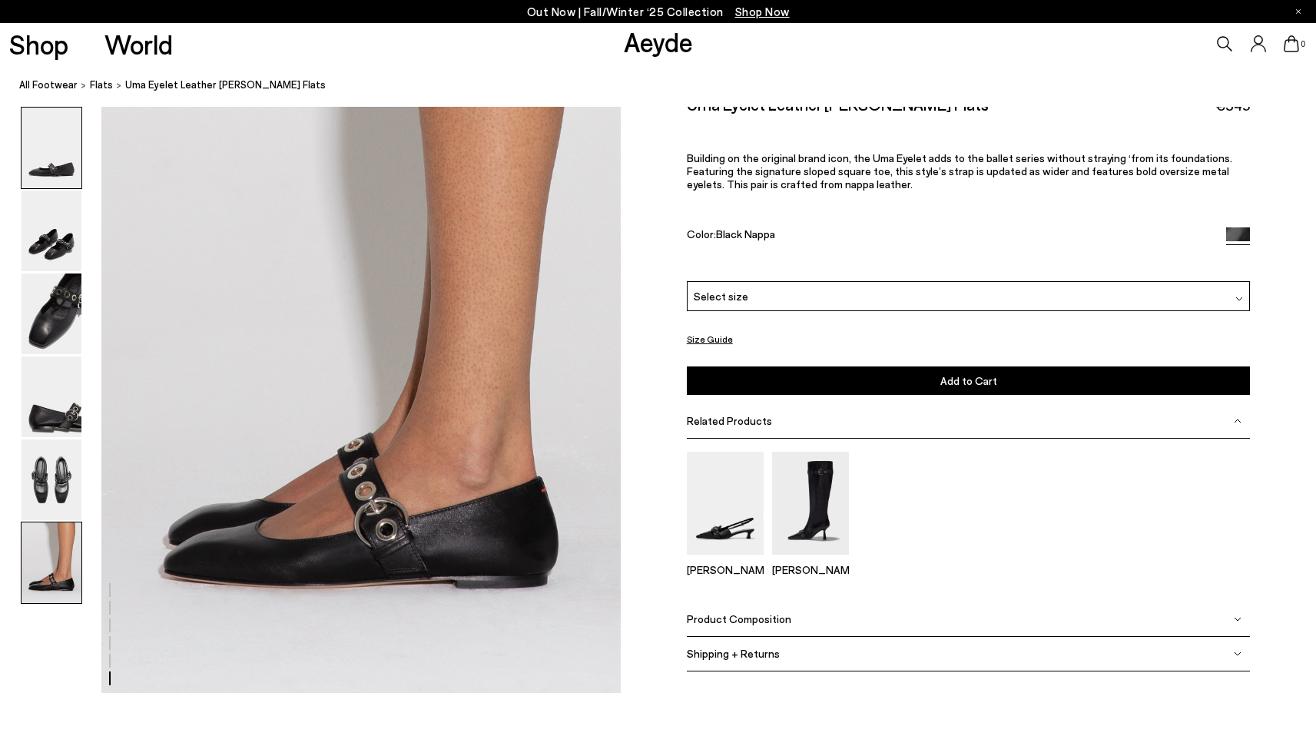
click at [65, 153] on img at bounding box center [52, 148] width 60 height 81
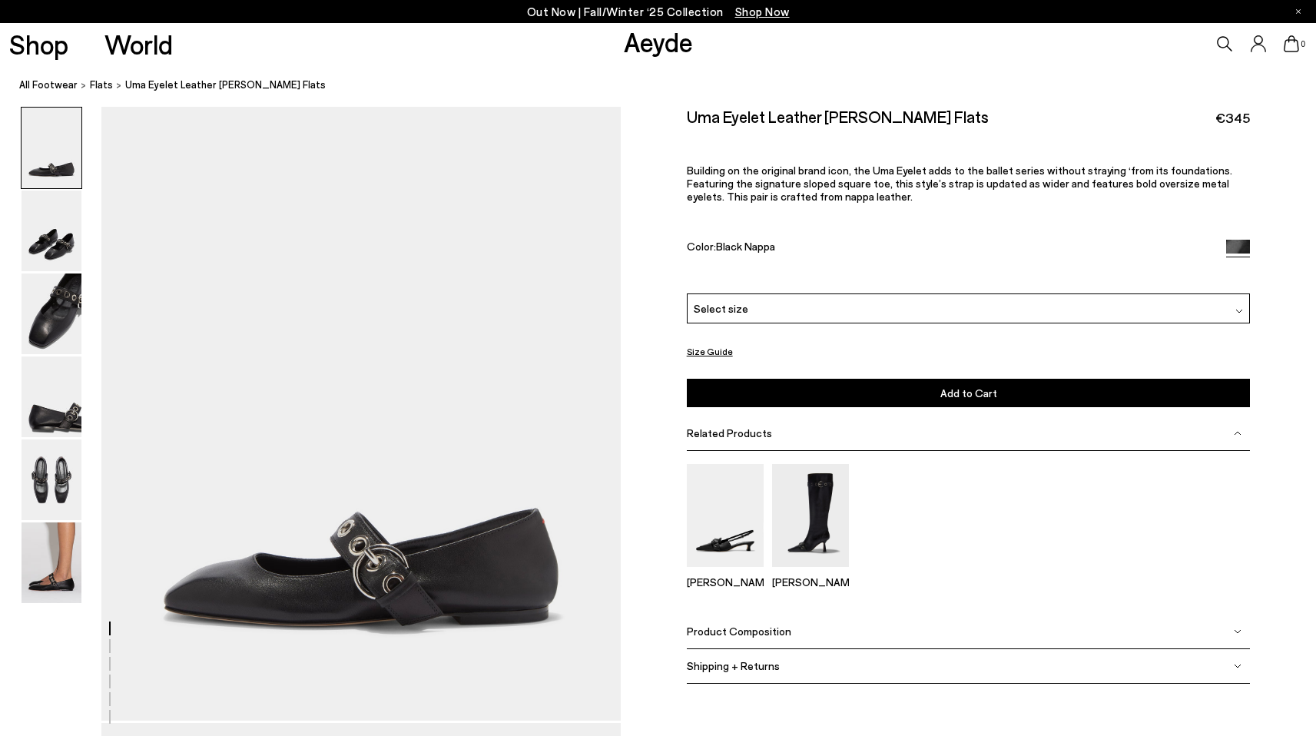
scroll to position [0, 0]
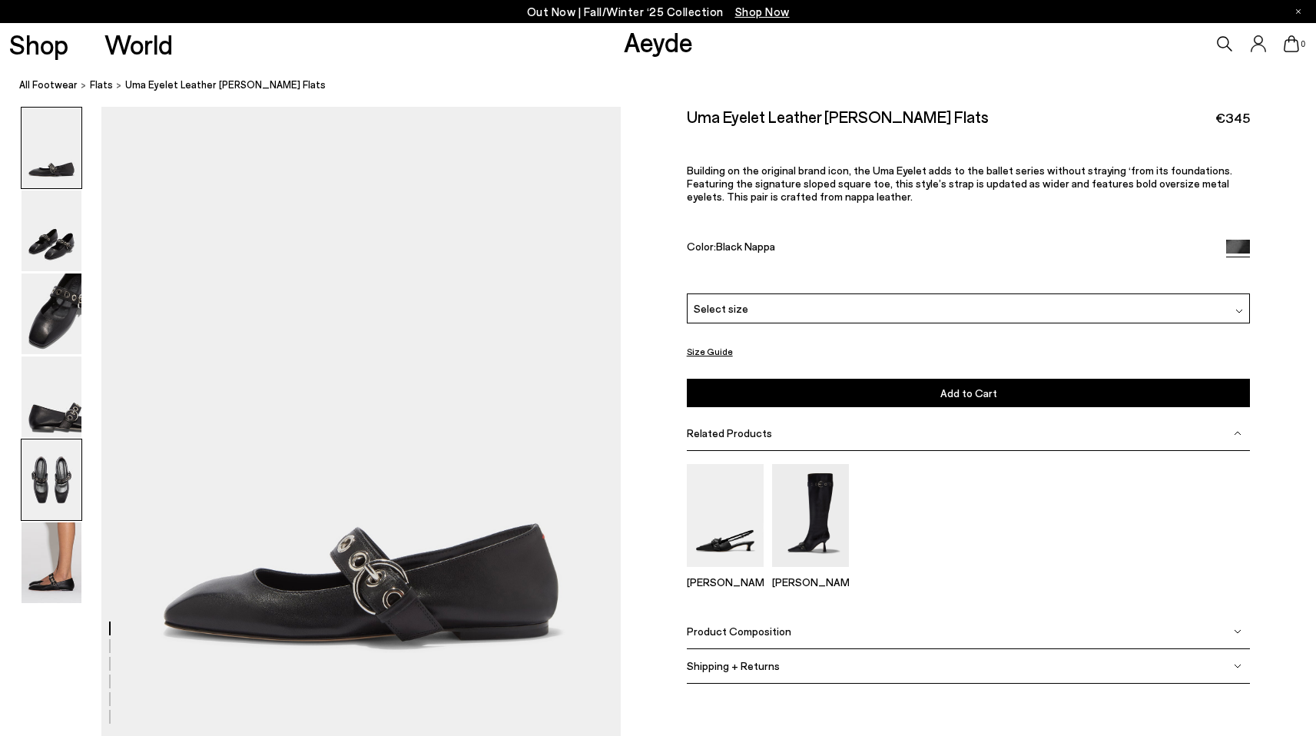
click at [57, 484] on img at bounding box center [52, 480] width 60 height 81
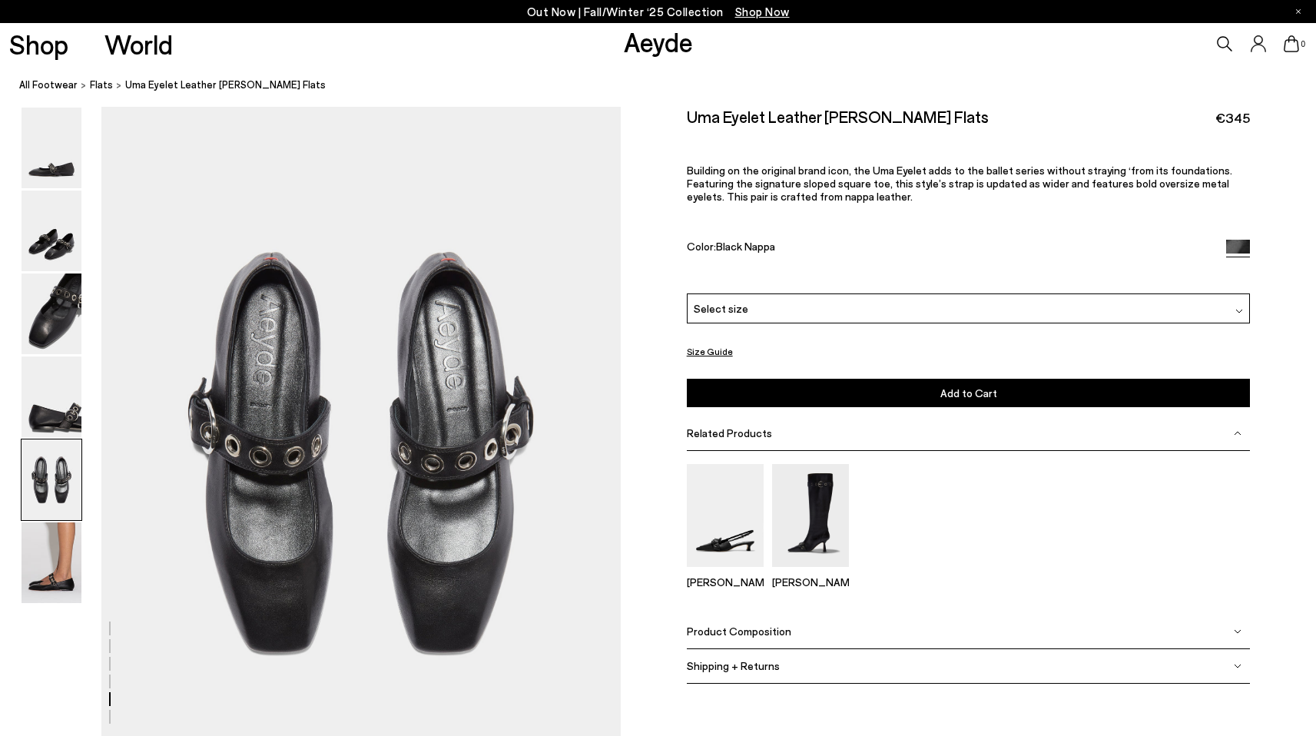
scroll to position [2718, 0]
click at [60, 558] on img at bounding box center [52, 563] width 60 height 81
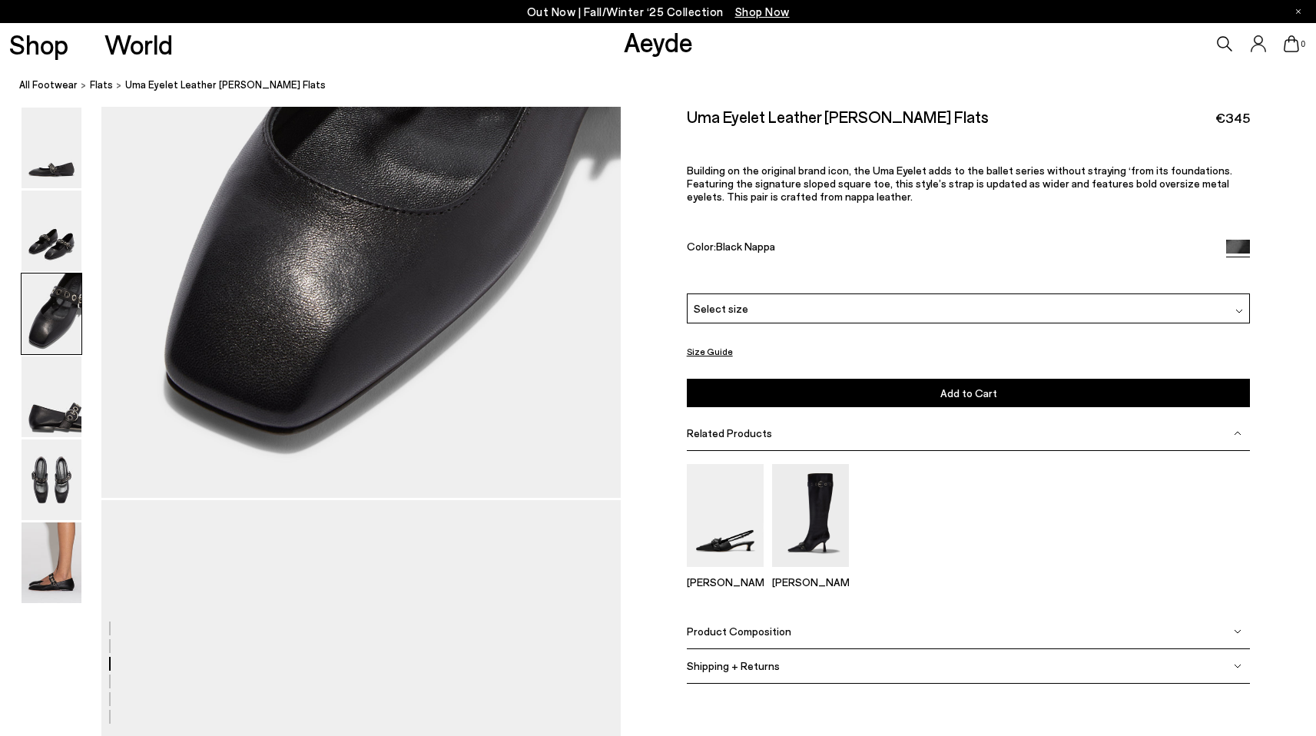
scroll to position [1511, 0]
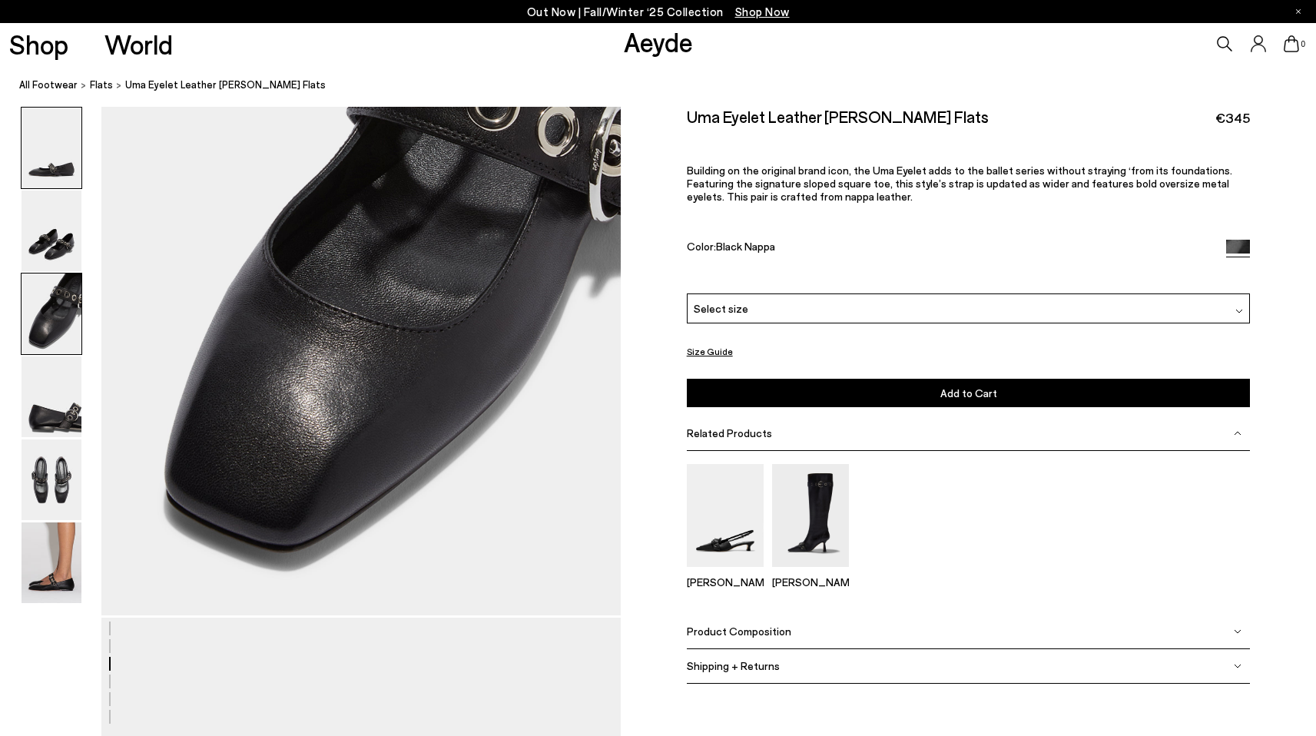
click at [41, 169] on img at bounding box center [52, 148] width 60 height 81
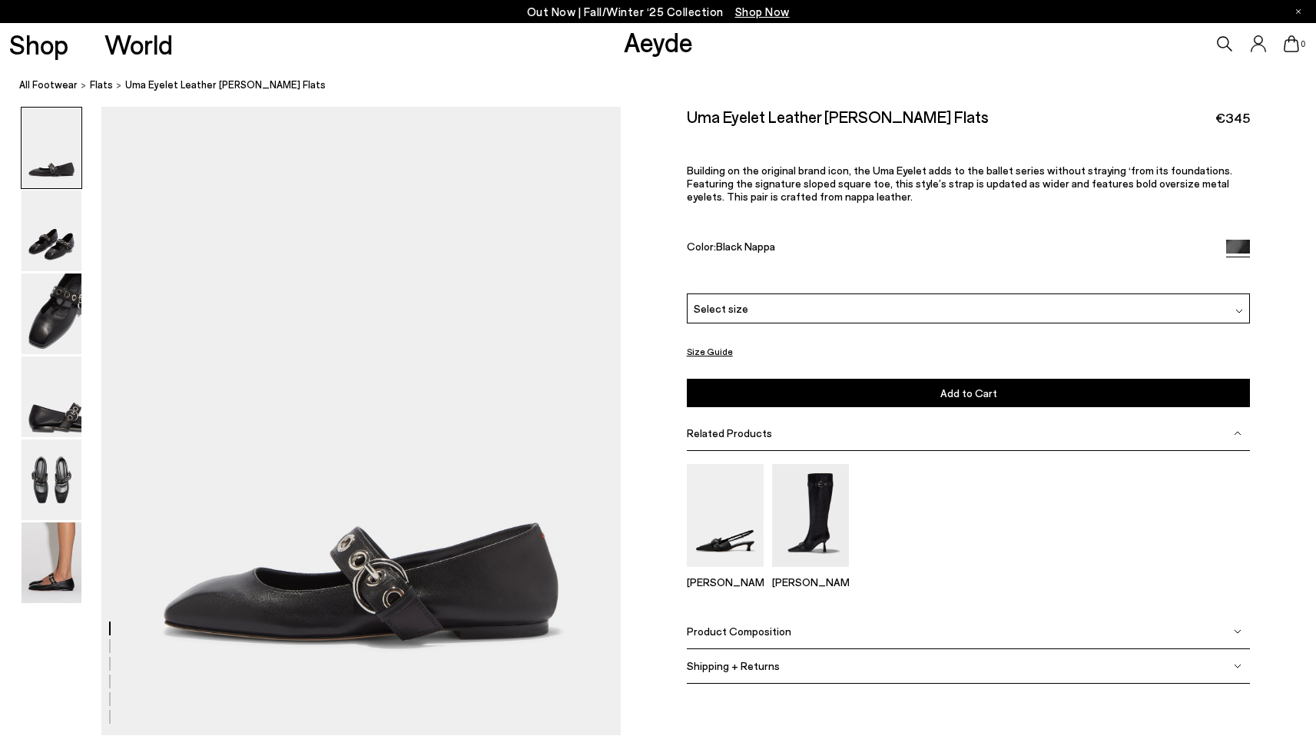
scroll to position [0, 0]
click at [751, 307] on div "Select size" at bounding box center [969, 309] width 564 height 30
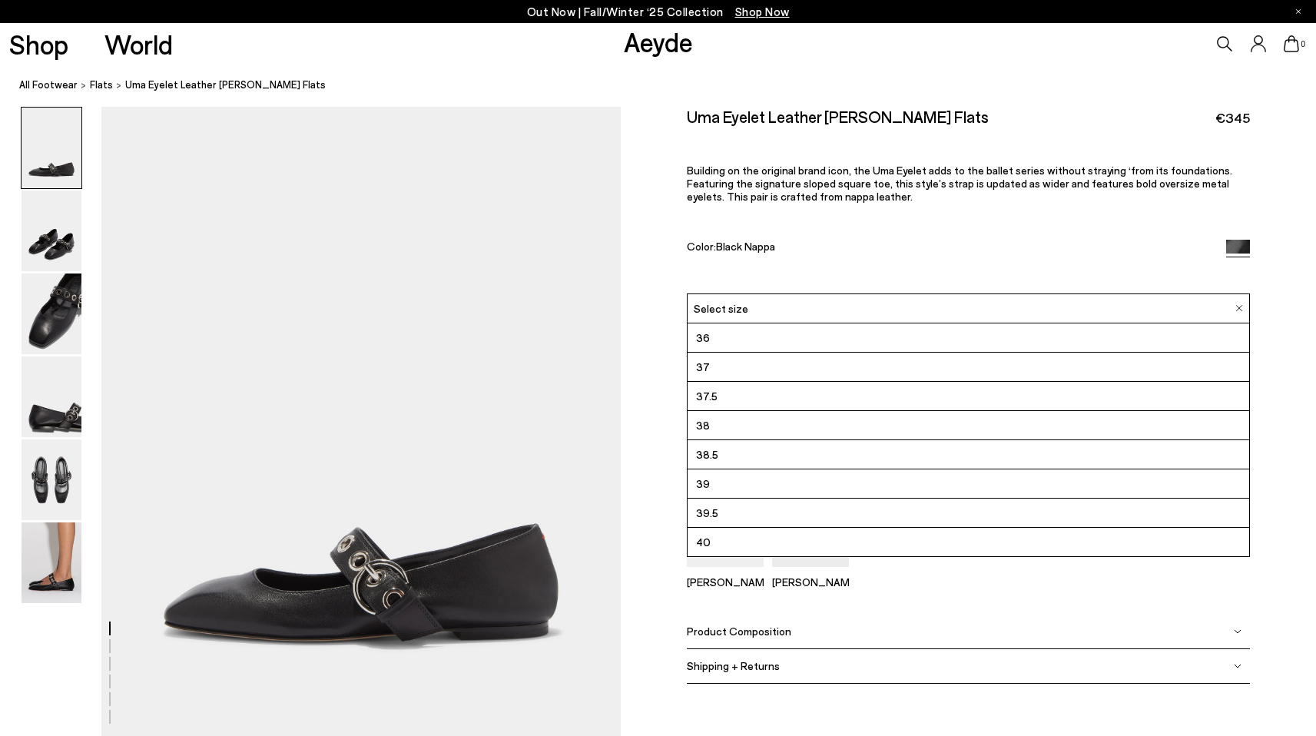
click at [751, 307] on div "Select size" at bounding box center [969, 309] width 564 height 30
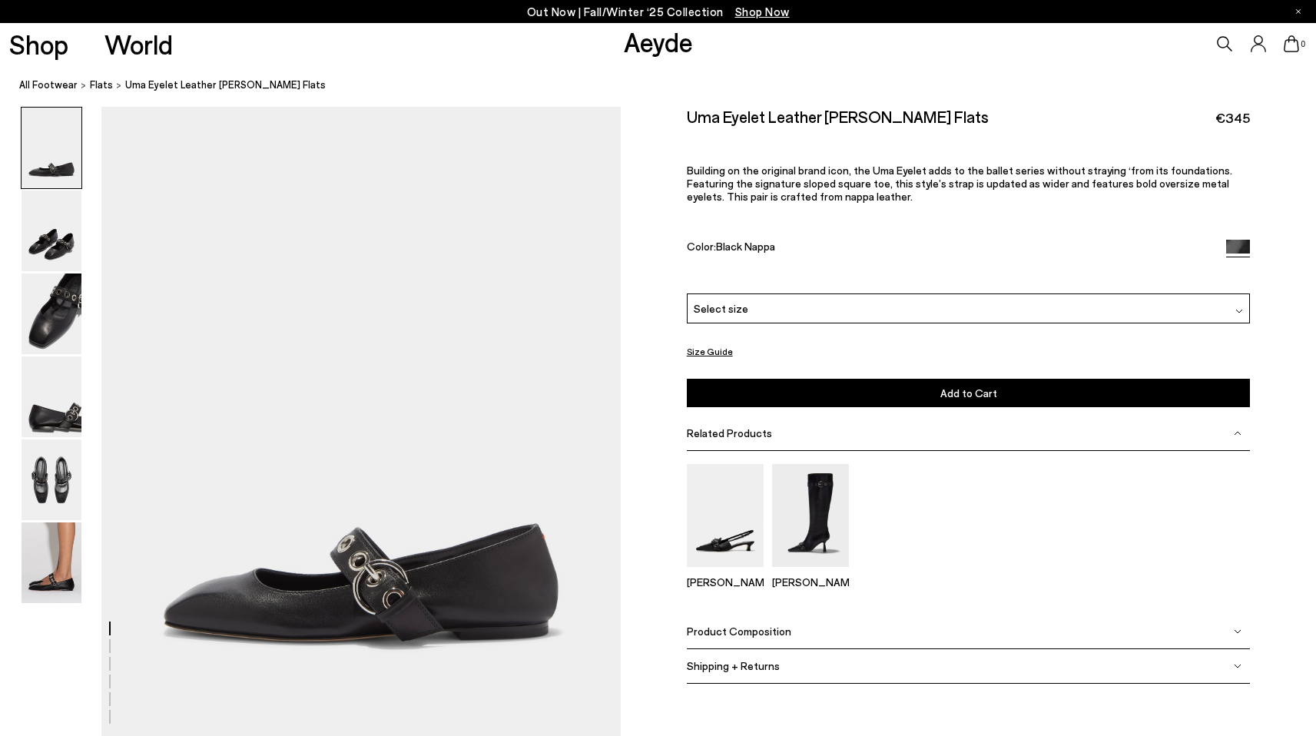
click at [788, 263] on div "Uma Eyelet Leather Mary-Janes Flats €345 Building on the original brand icon, t…" at bounding box center [969, 200] width 564 height 187
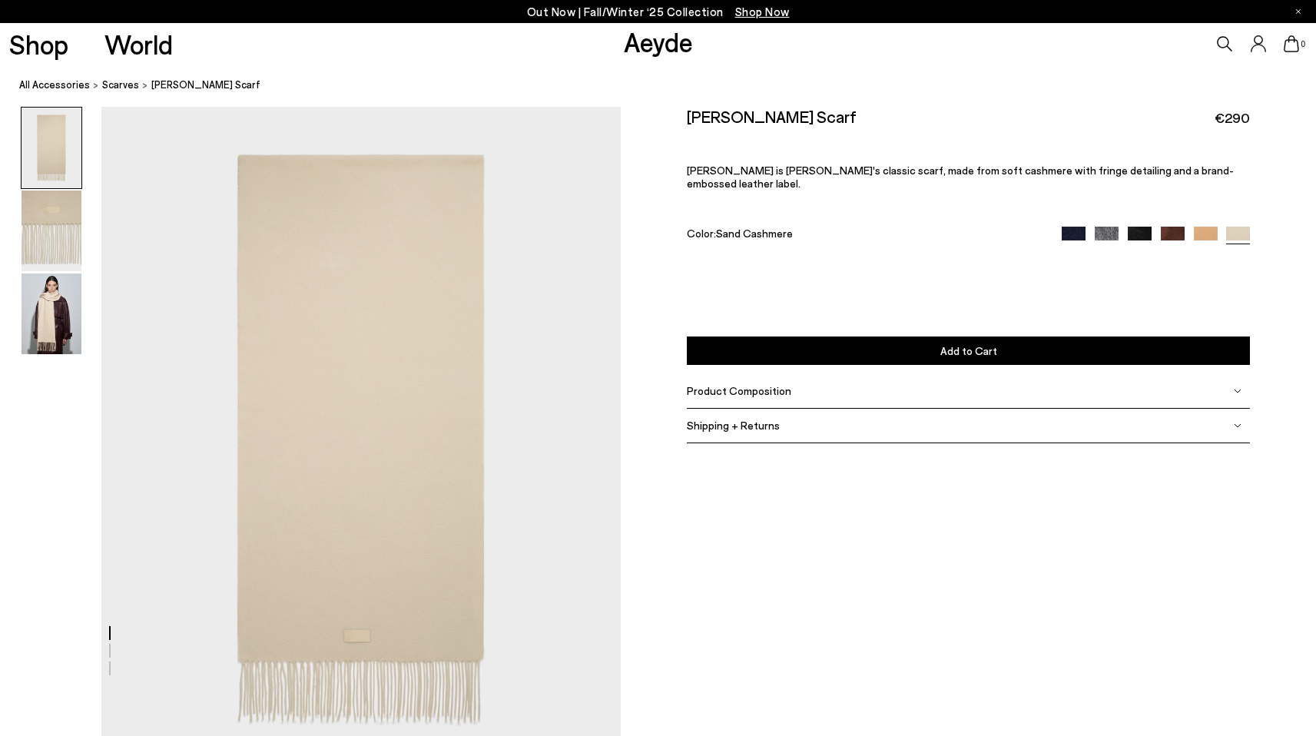
scroll to position [19, 0]
click at [52, 317] on img at bounding box center [52, 314] width 60 height 81
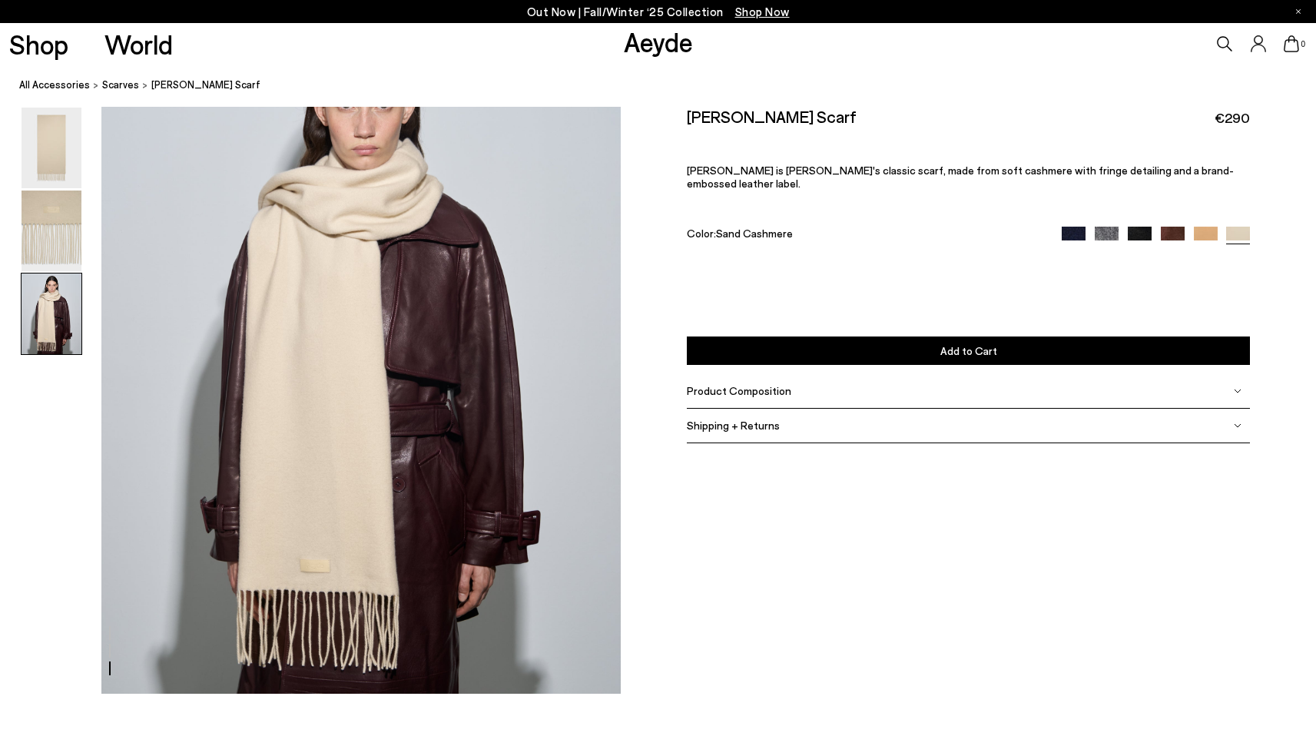
scroll to position [1497, 0]
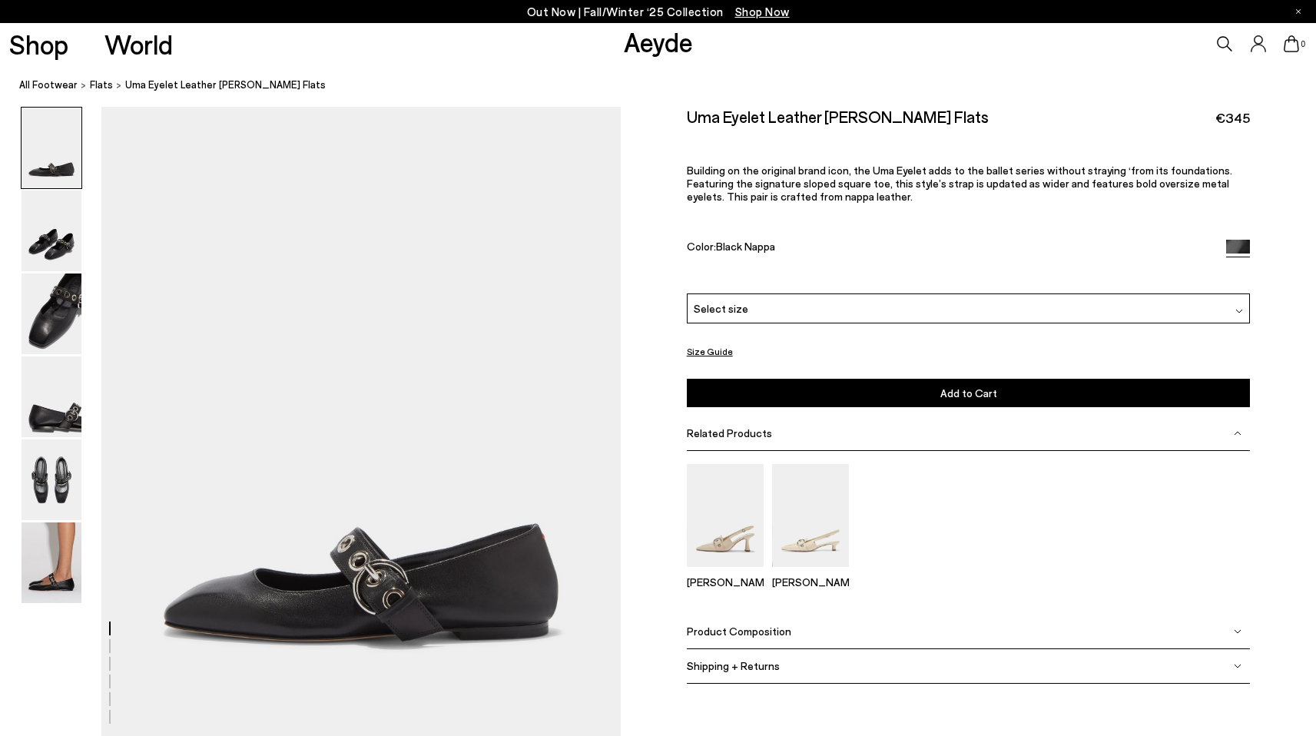
click at [822, 314] on div "Select size" at bounding box center [969, 309] width 564 height 30
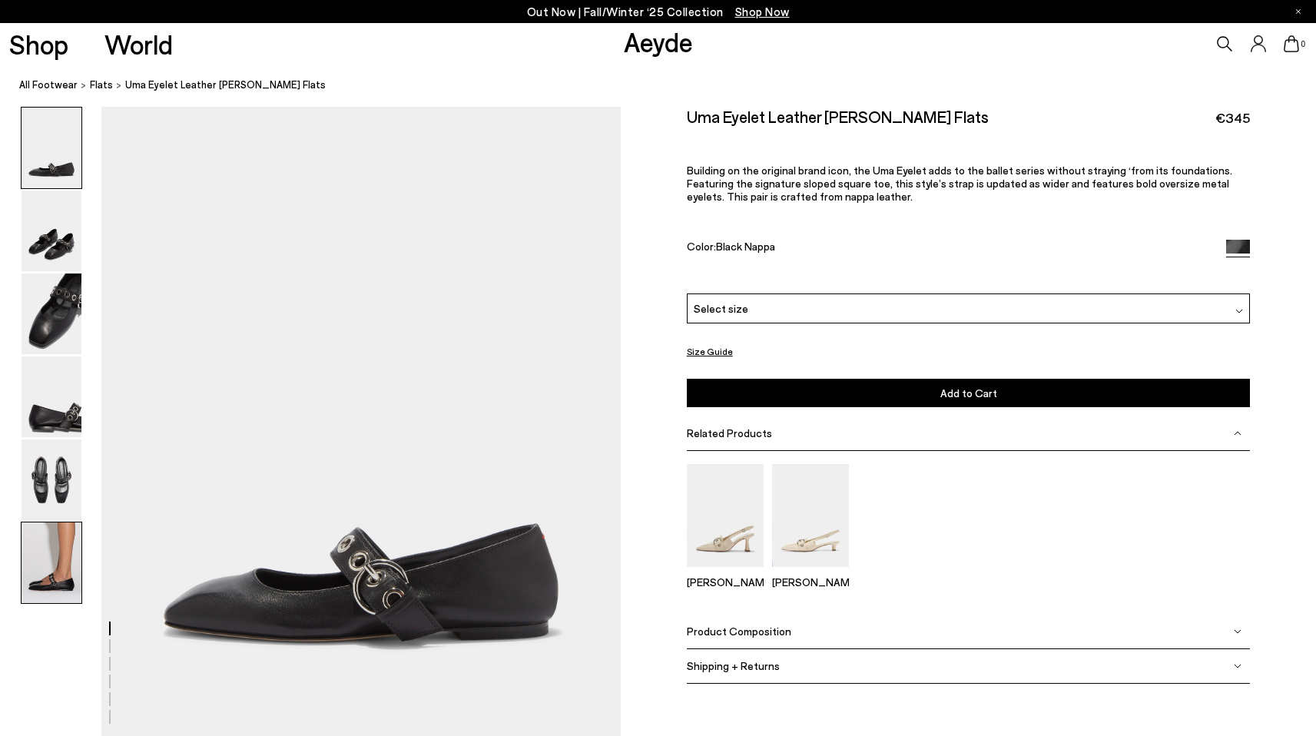
click at [62, 576] on img at bounding box center [52, 563] width 60 height 81
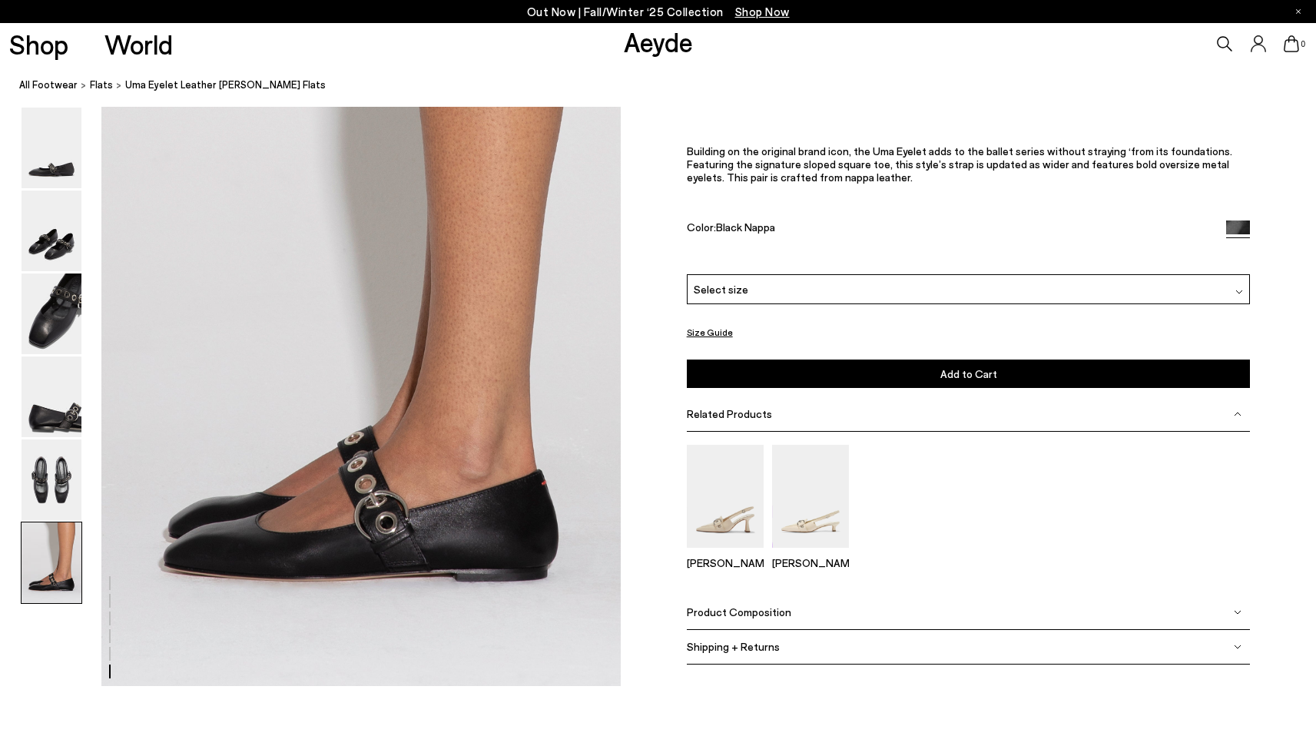
scroll to position [3615, 0]
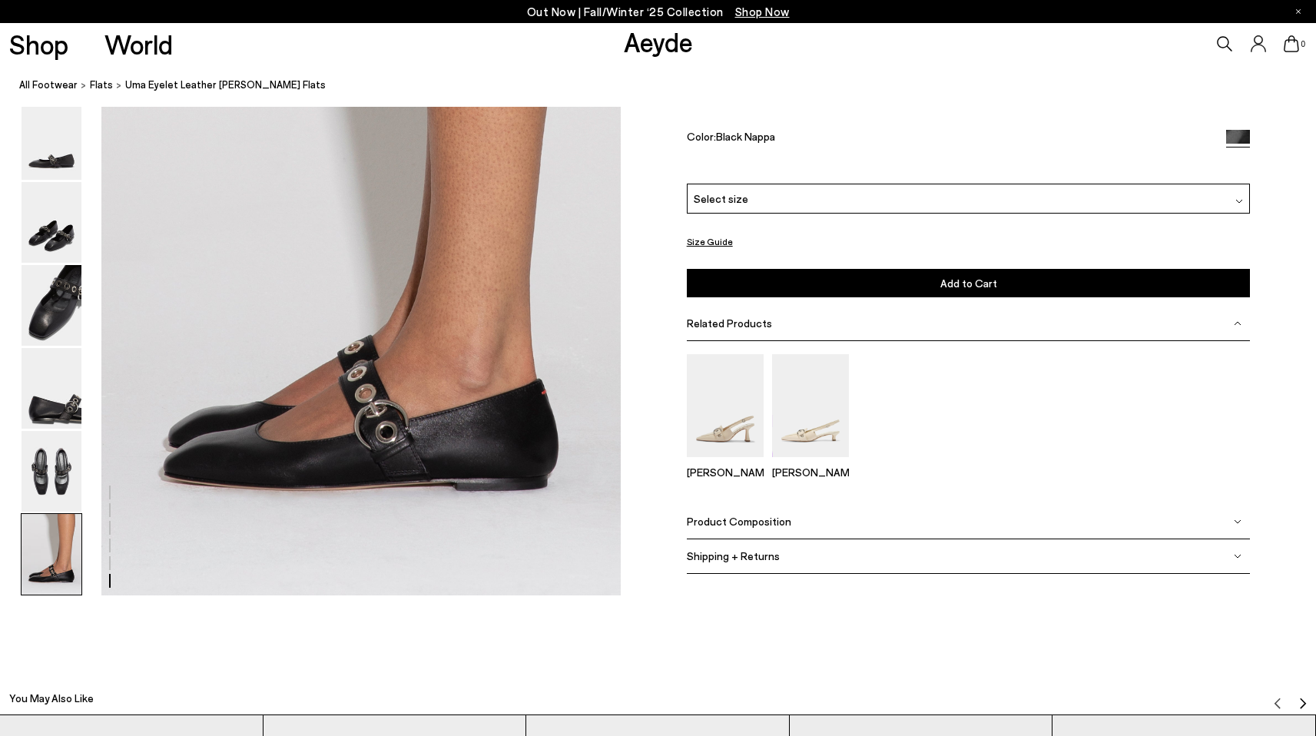
click at [896, 525] on div "Product Composition" at bounding box center [969, 521] width 564 height 35
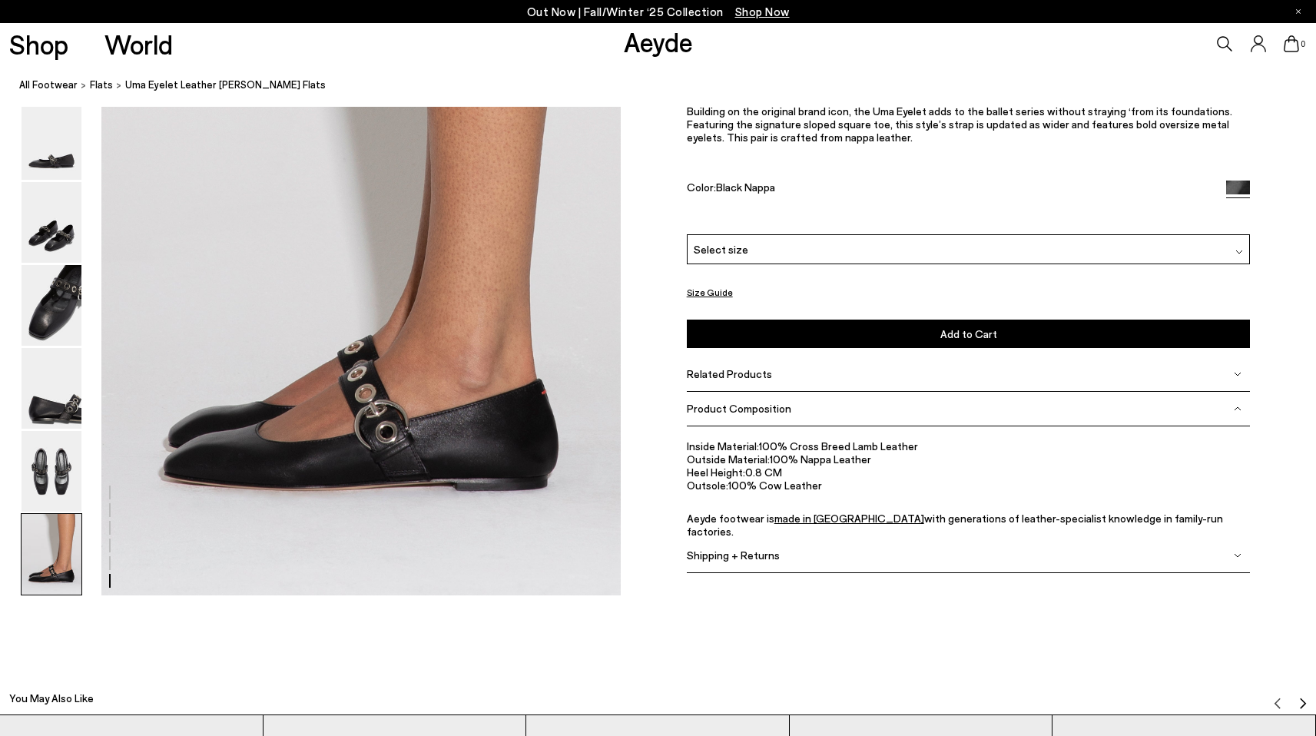
click at [1235, 412] on img at bounding box center [1238, 409] width 8 height 8
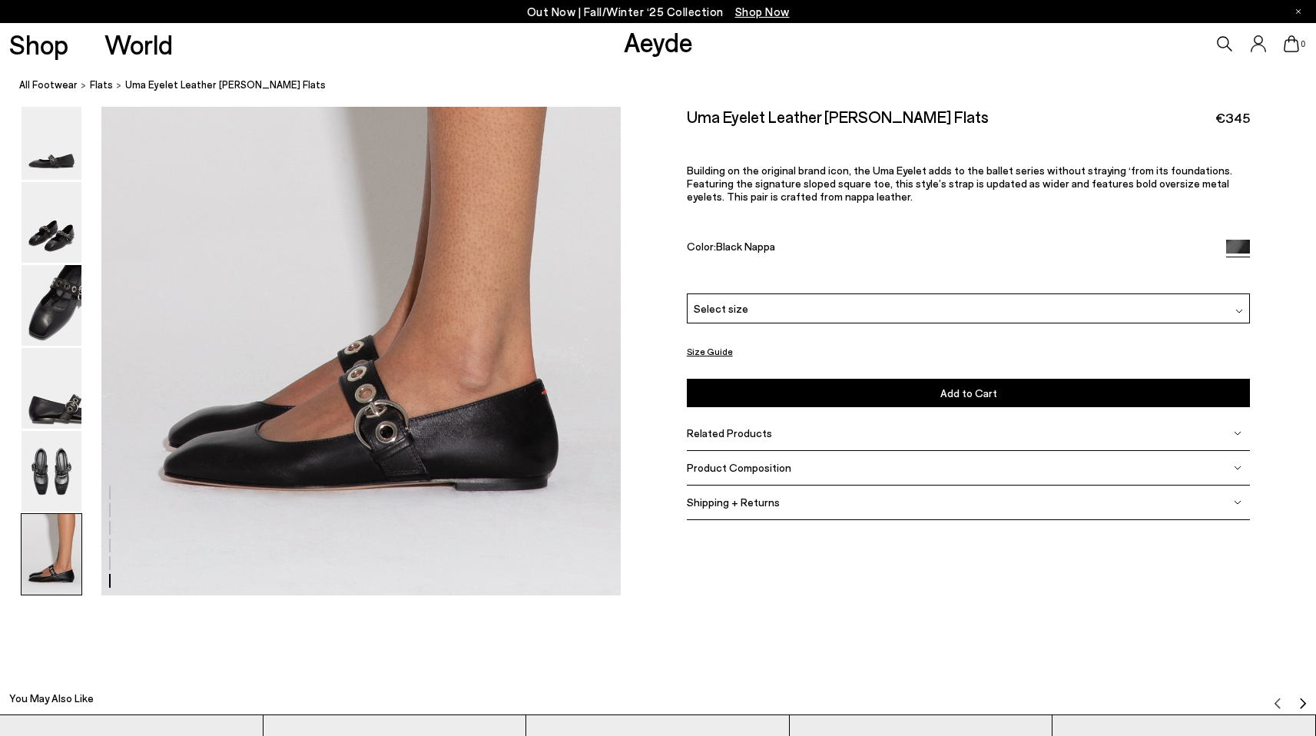
click at [1239, 505] on img at bounding box center [1238, 503] width 8 height 8
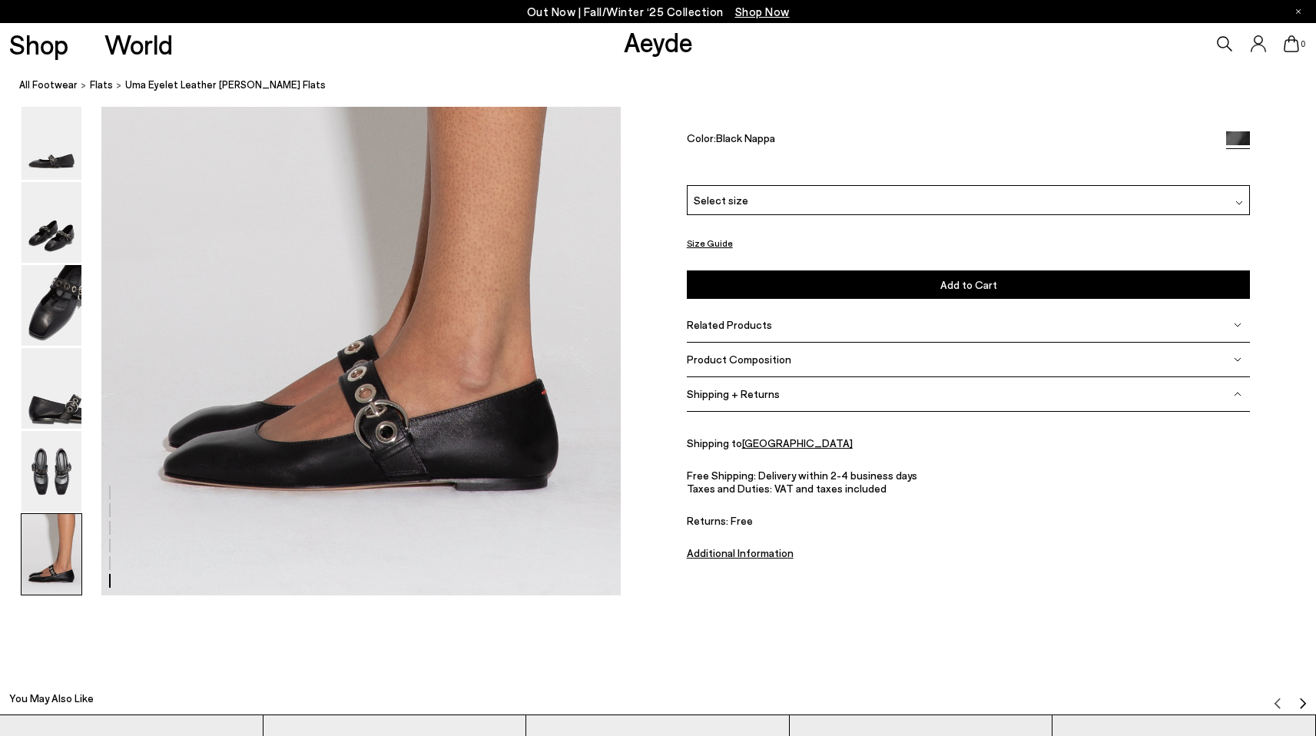
click at [1240, 397] on img at bounding box center [1238, 394] width 8 height 8
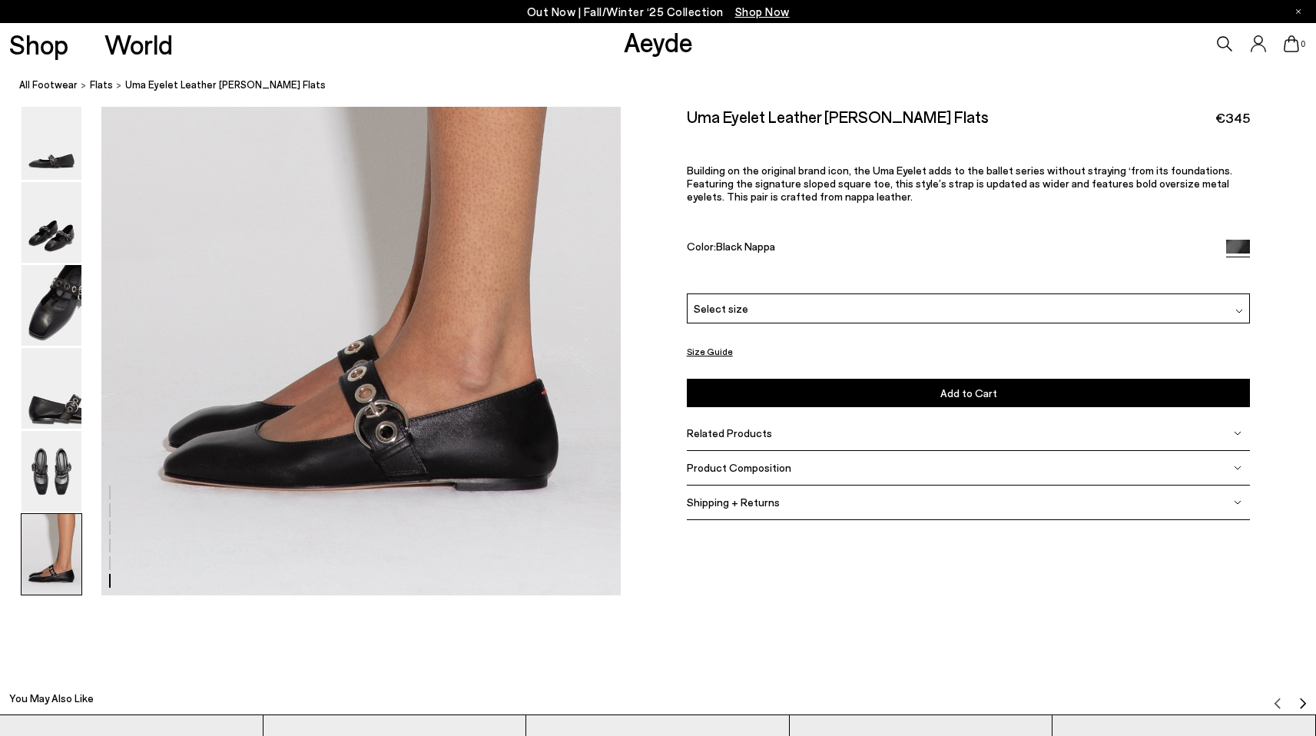
click at [783, 436] on div "Related Products" at bounding box center [969, 433] width 564 height 35
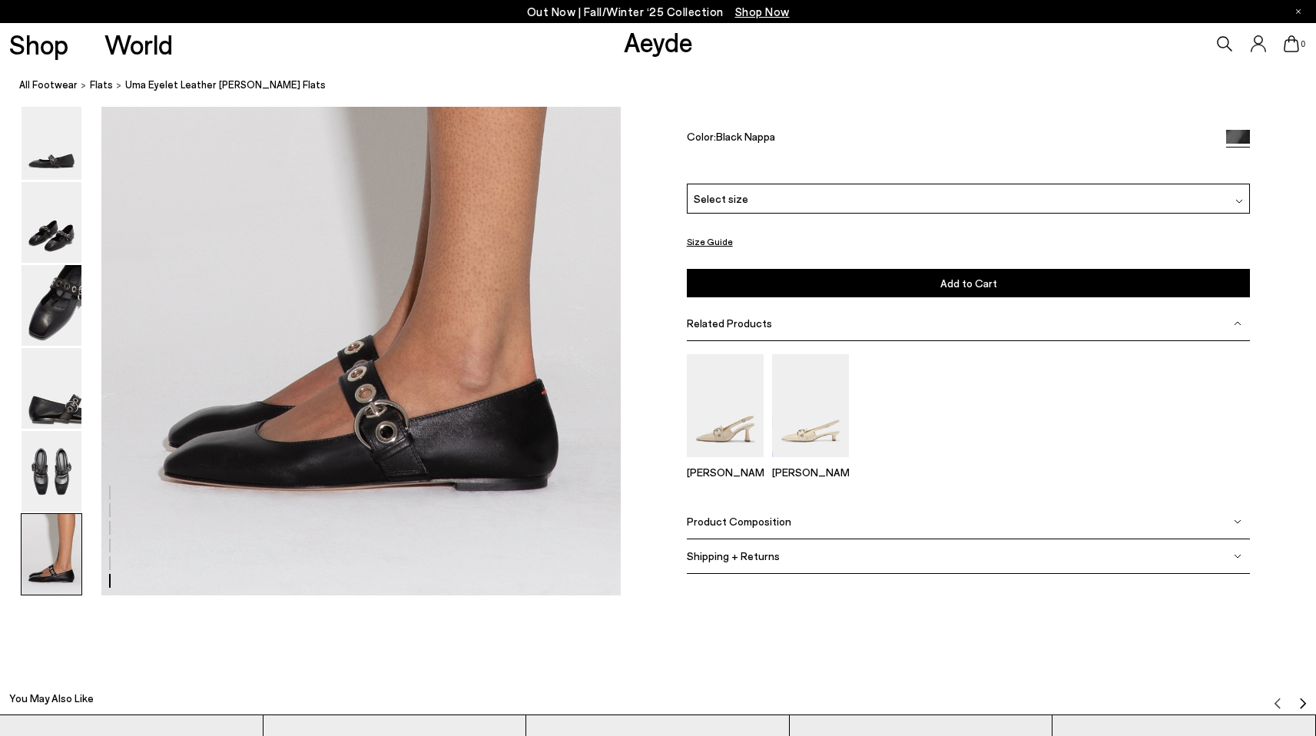
click at [1243, 323] on div "Related Products" at bounding box center [969, 323] width 564 height 35
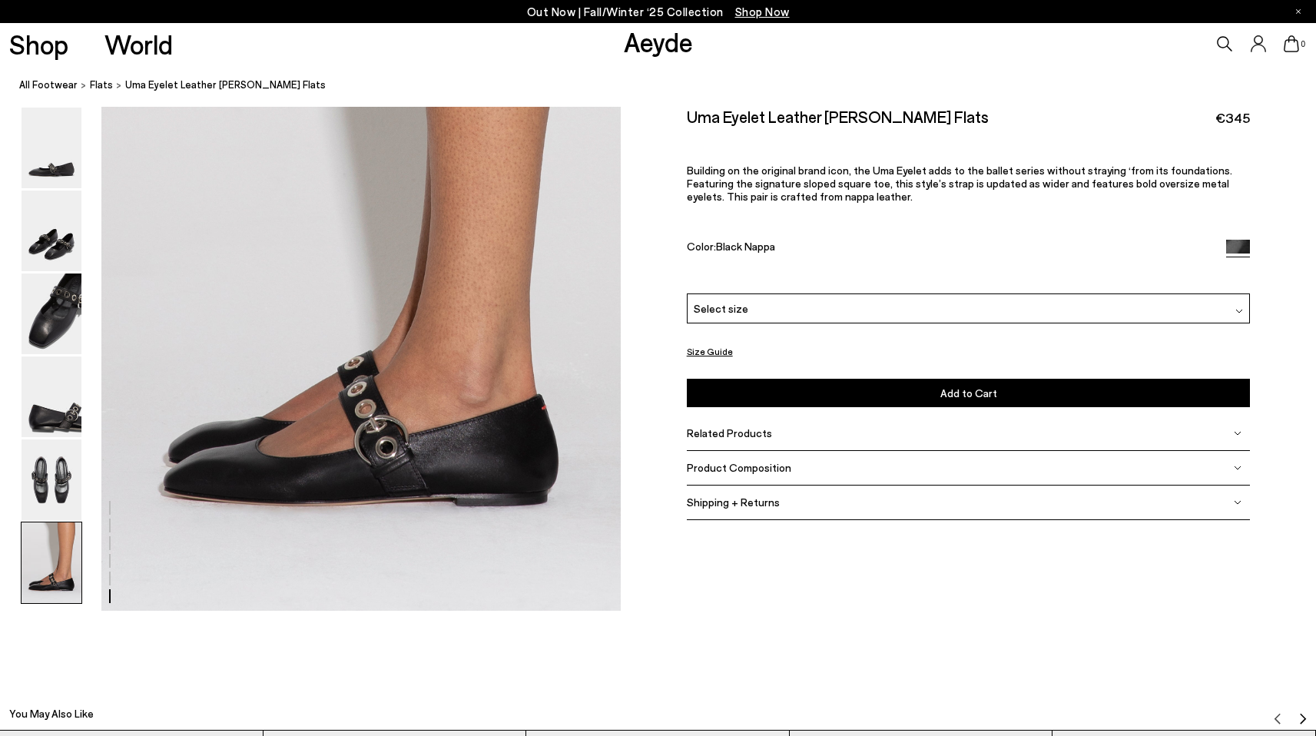
scroll to position [3596, 0]
